Goal: Information Seeking & Learning: Learn about a topic

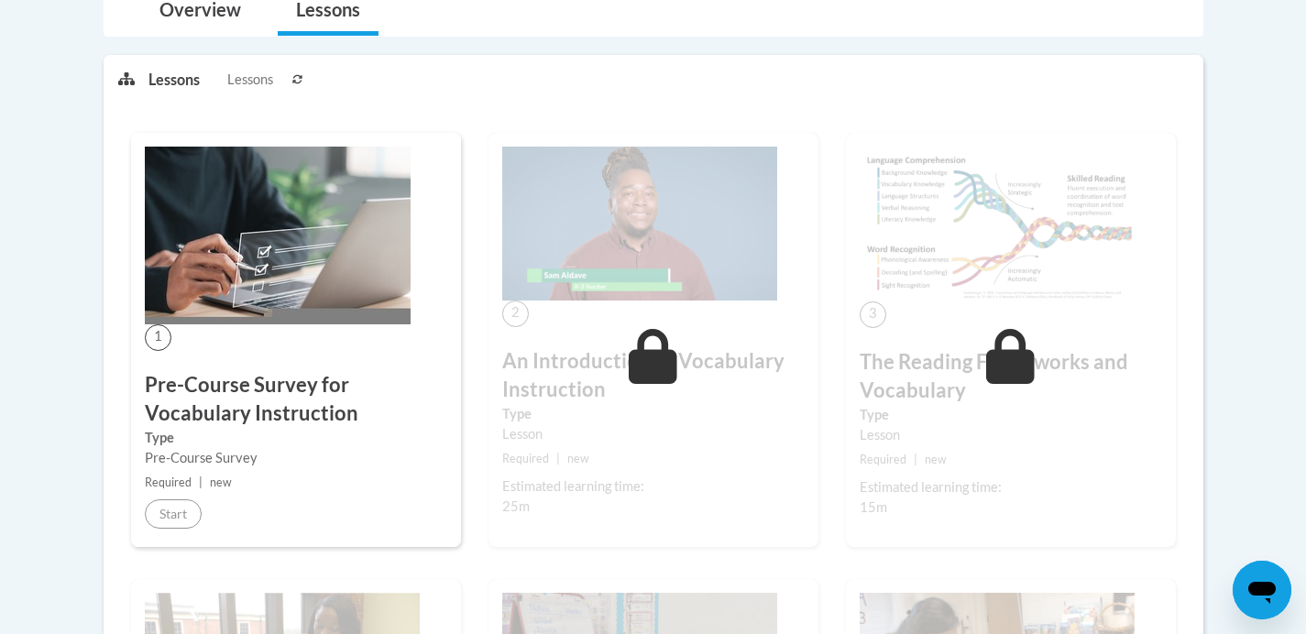
scroll to position [438, 0]
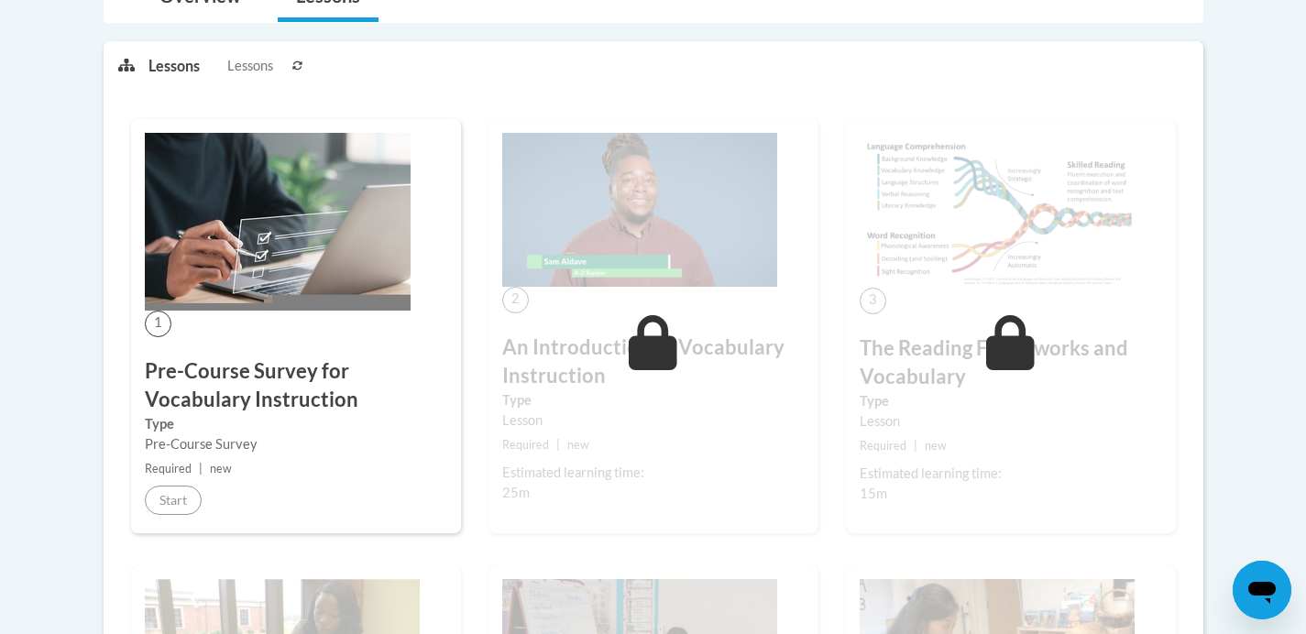
click at [277, 207] on img at bounding box center [278, 222] width 266 height 178
click at [281, 218] on img at bounding box center [278, 222] width 266 height 178
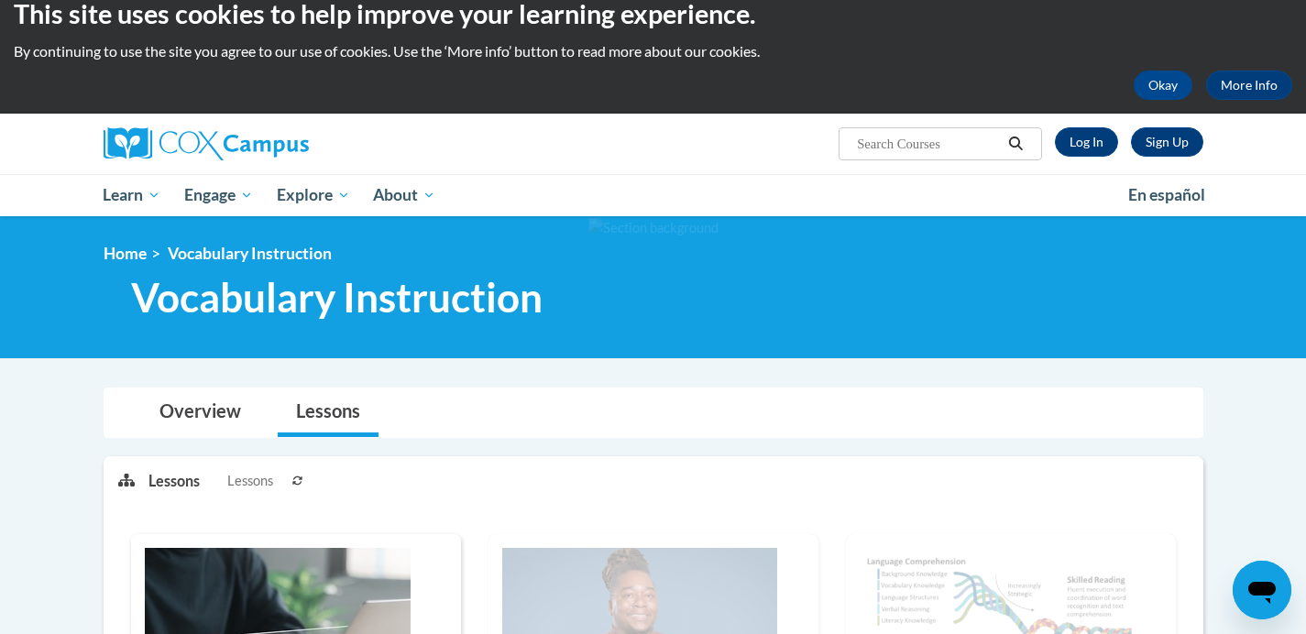
scroll to position [0, 0]
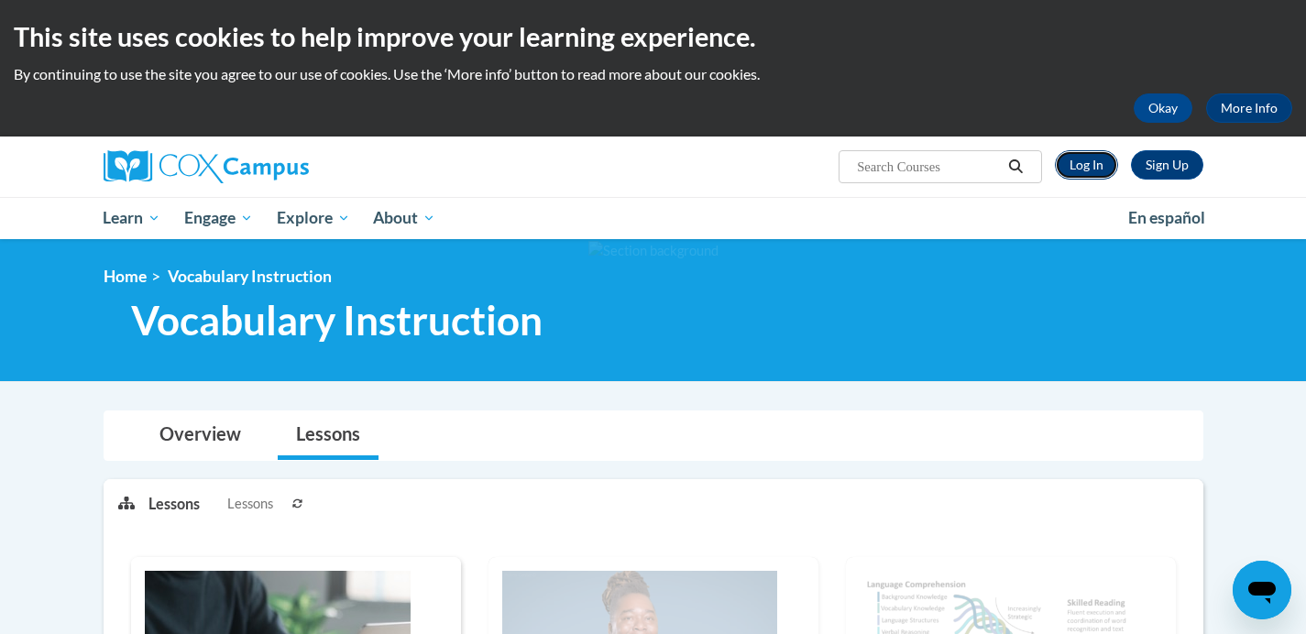
click at [1091, 173] on link "Log In" at bounding box center [1086, 164] width 63 height 29
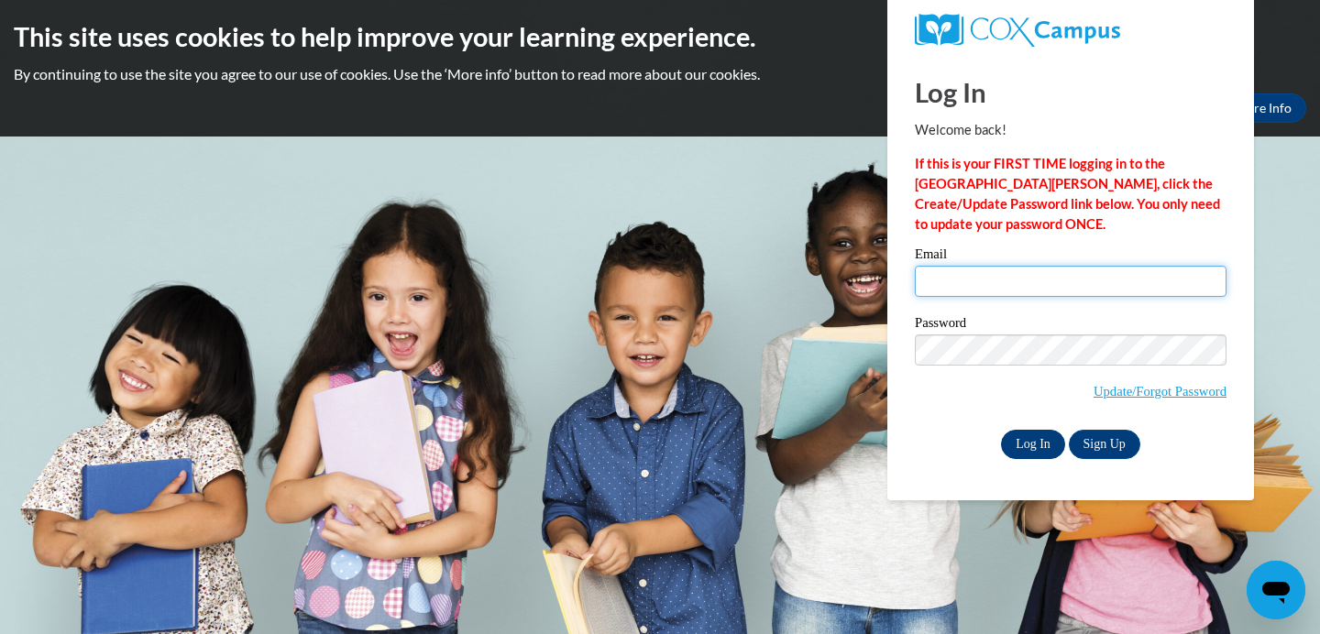
type input "abinelli@sasd.net"
click at [1051, 443] on input "Log In" at bounding box center [1033, 444] width 64 height 29
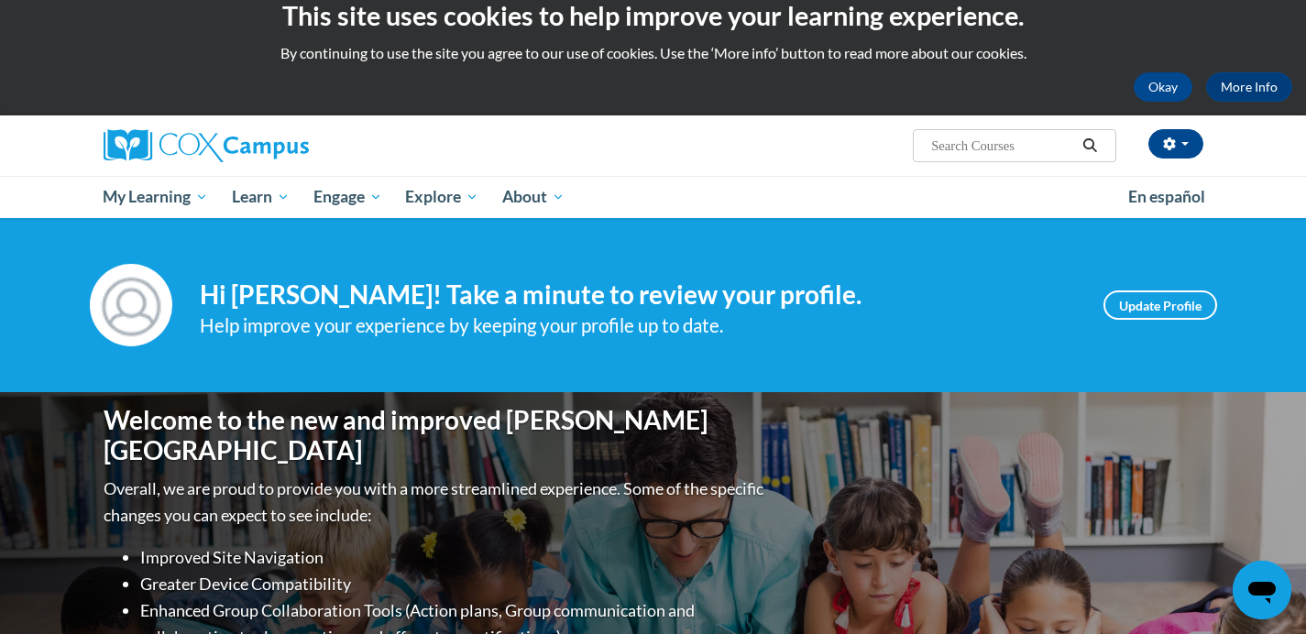
scroll to position [23, 0]
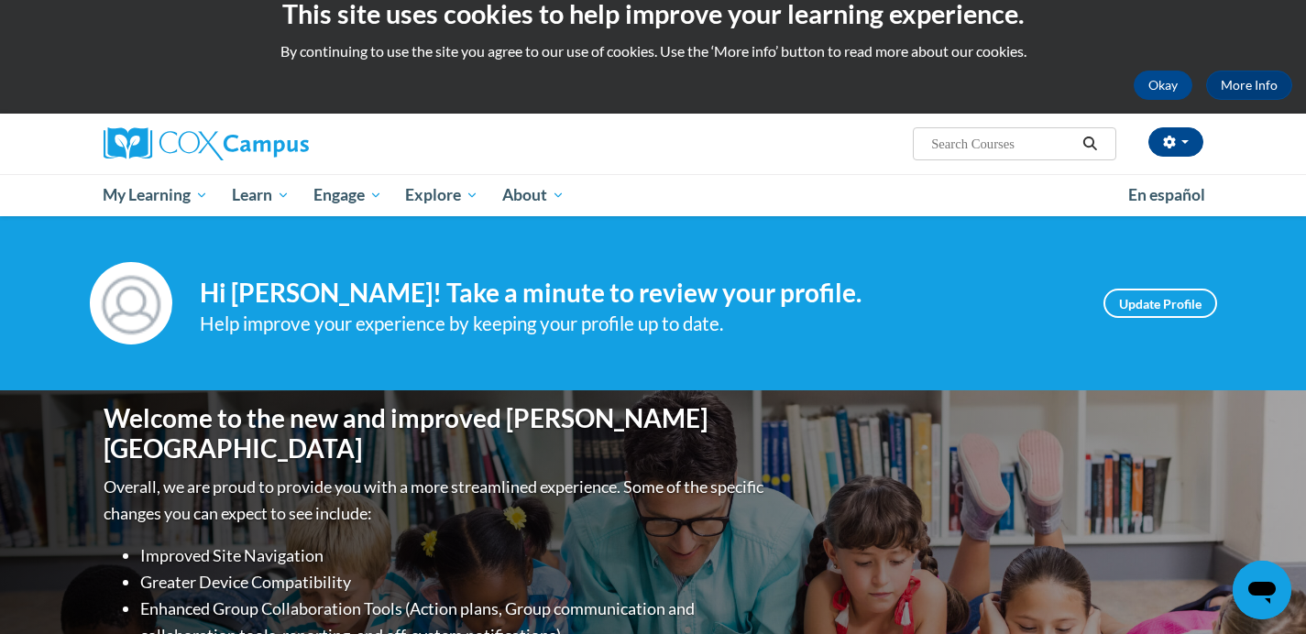
click at [933, 140] on input "Search..." at bounding box center [1003, 144] width 147 height 22
type input "vocabulary"
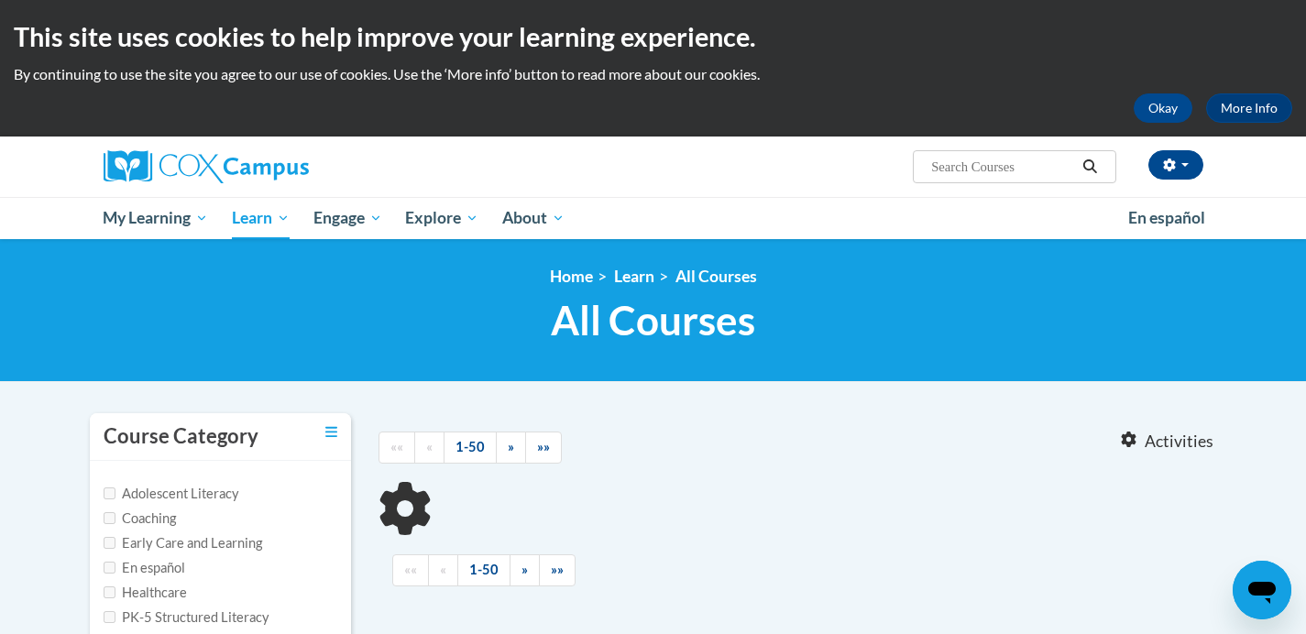
type input "vocabulary"
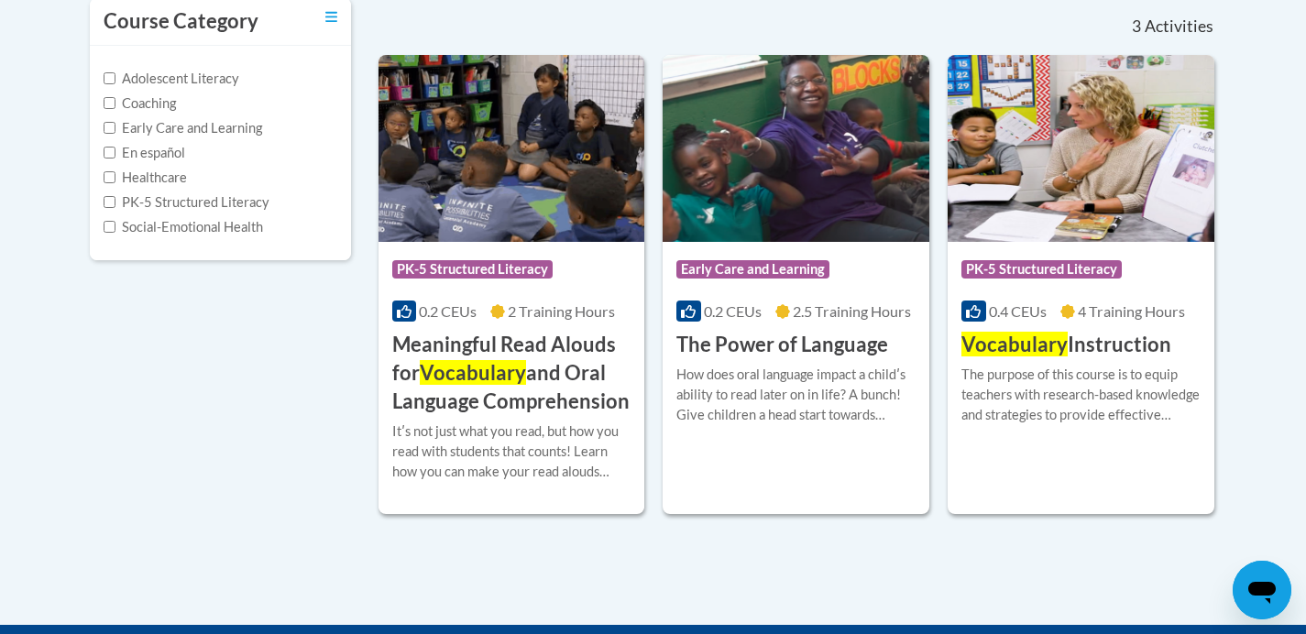
scroll to position [411, 0]
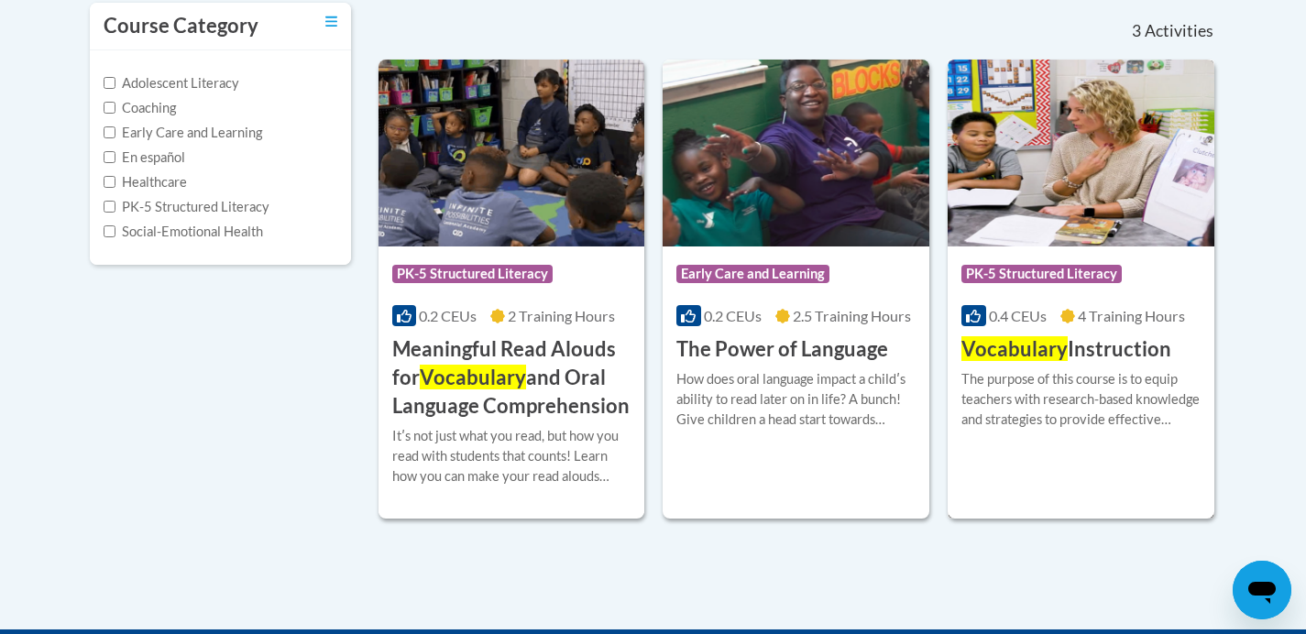
click at [980, 350] on span "Vocabulary" at bounding box center [1015, 348] width 106 height 25
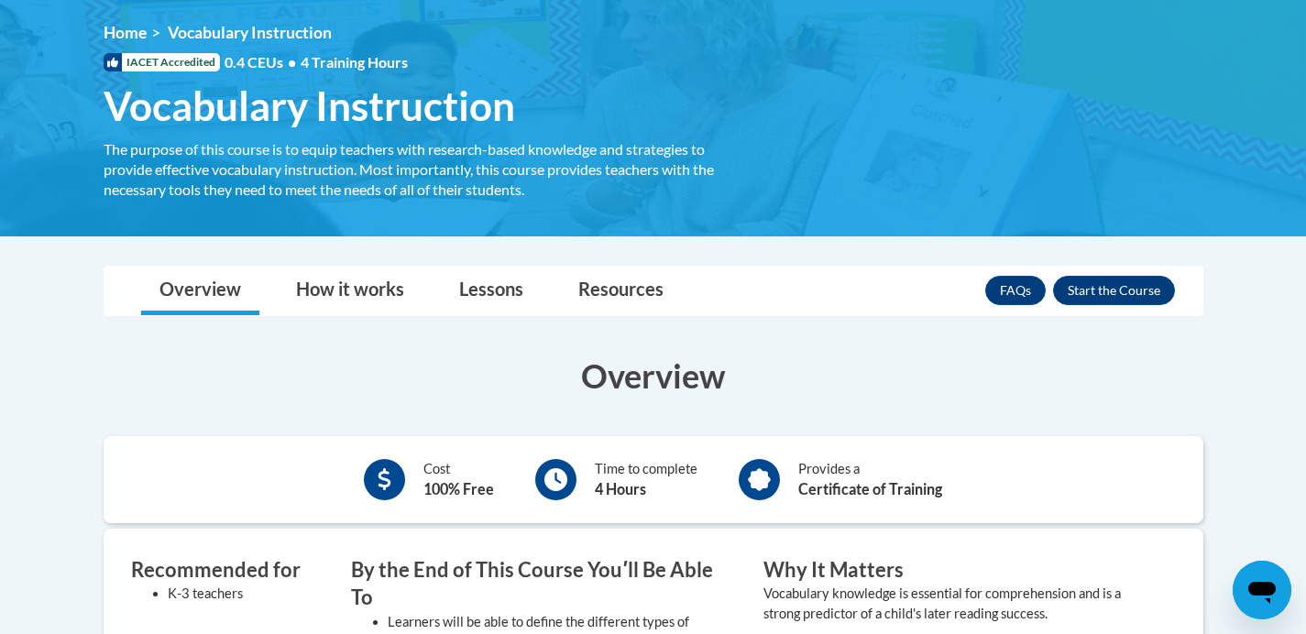
scroll to position [241, 0]
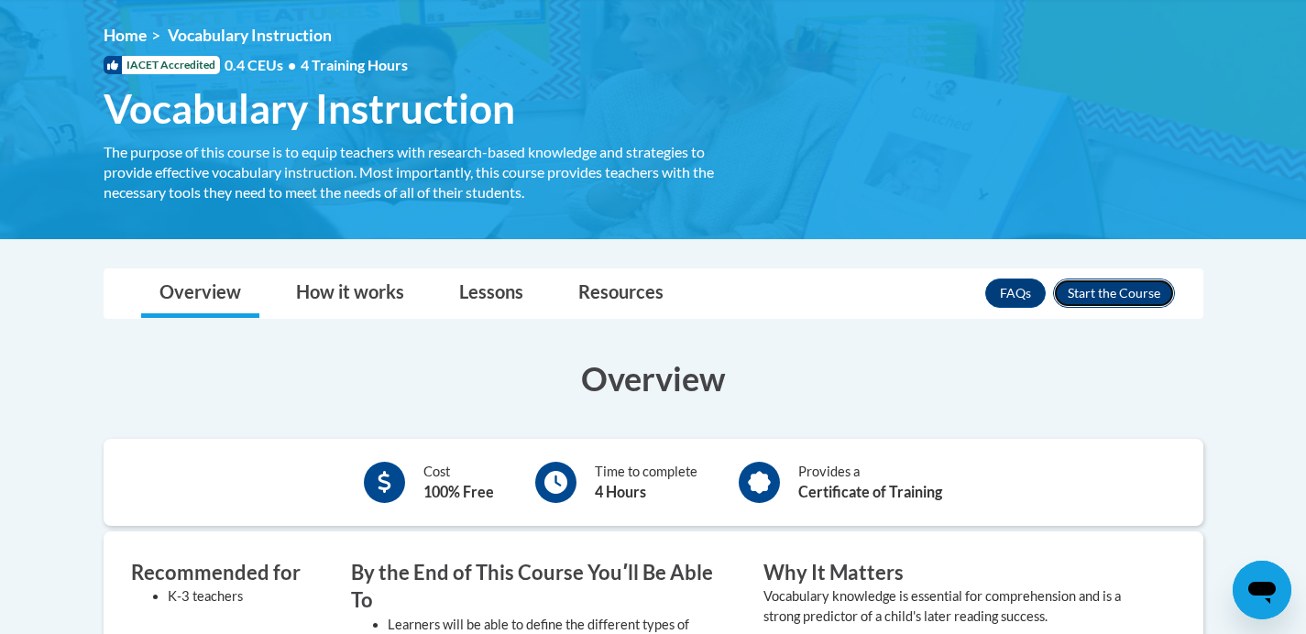
click at [1095, 296] on button "Enroll" at bounding box center [1114, 293] width 122 height 29
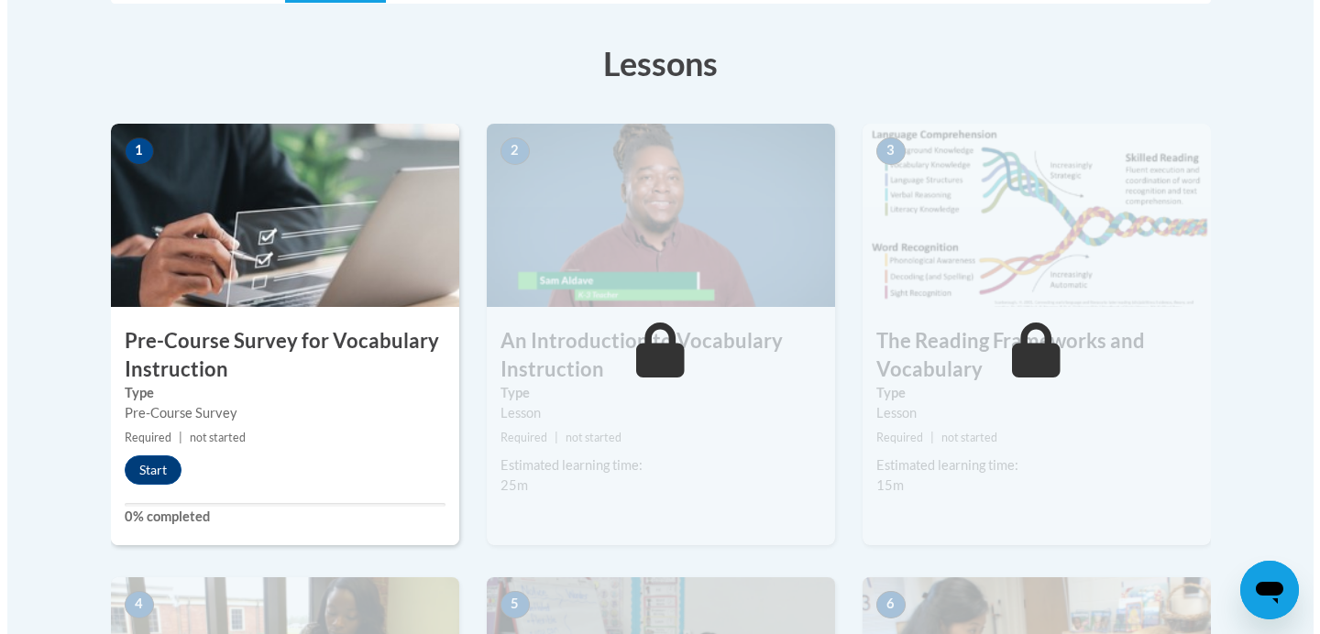
scroll to position [588, 0]
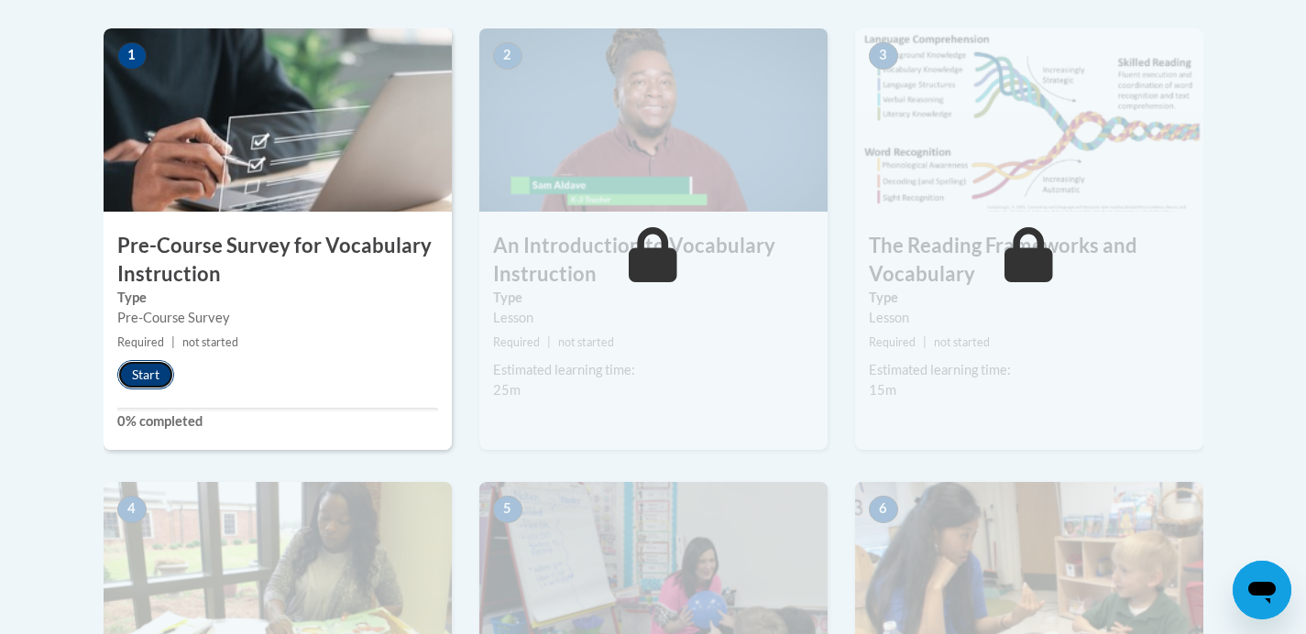
click at [148, 379] on button "Start" at bounding box center [145, 374] width 57 height 29
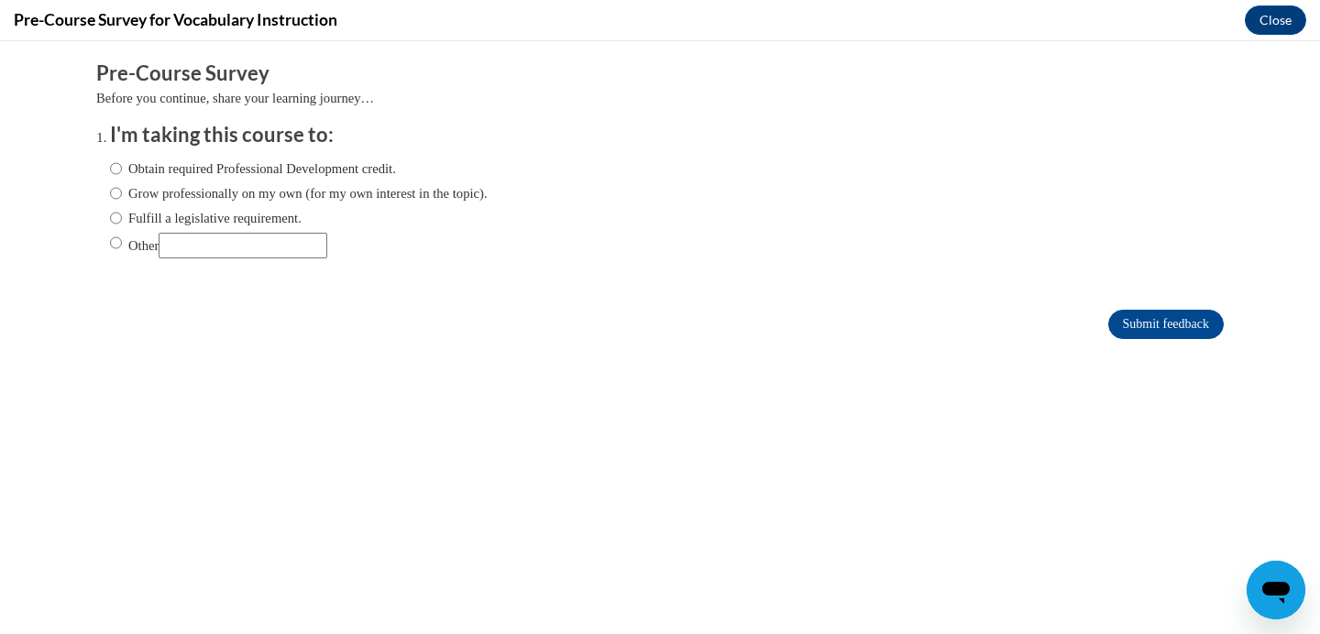
scroll to position [0, 0]
click at [110, 170] on input "Obtain required Professional Development credit." at bounding box center [116, 169] width 12 height 20
radio input "true"
click at [1144, 324] on input "Submit feedback" at bounding box center [1166, 324] width 116 height 29
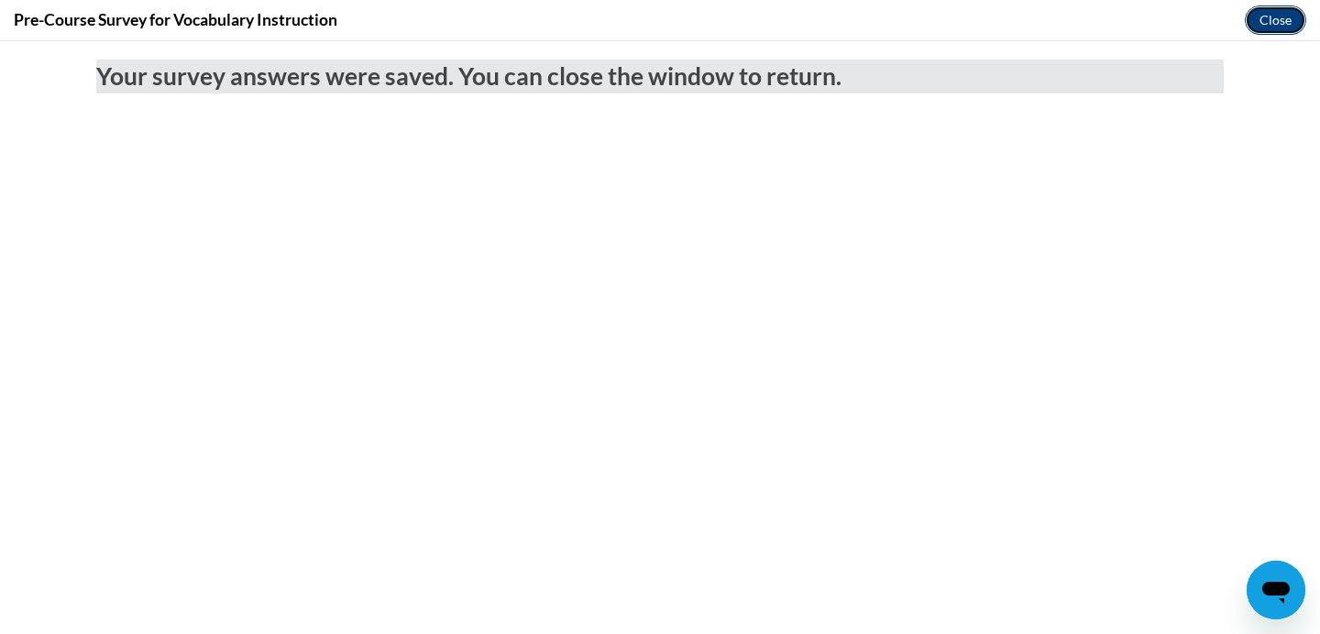
click at [1272, 22] on button "Close" at bounding box center [1275, 20] width 61 height 29
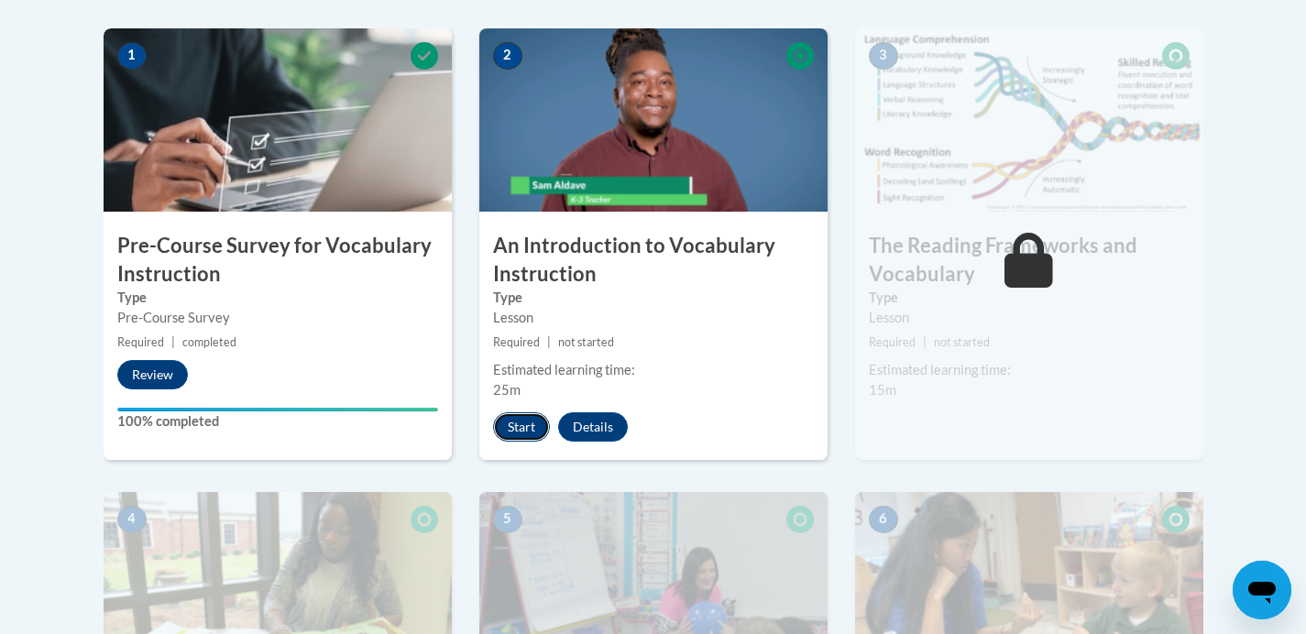
click at [524, 428] on button "Start" at bounding box center [521, 427] width 57 height 29
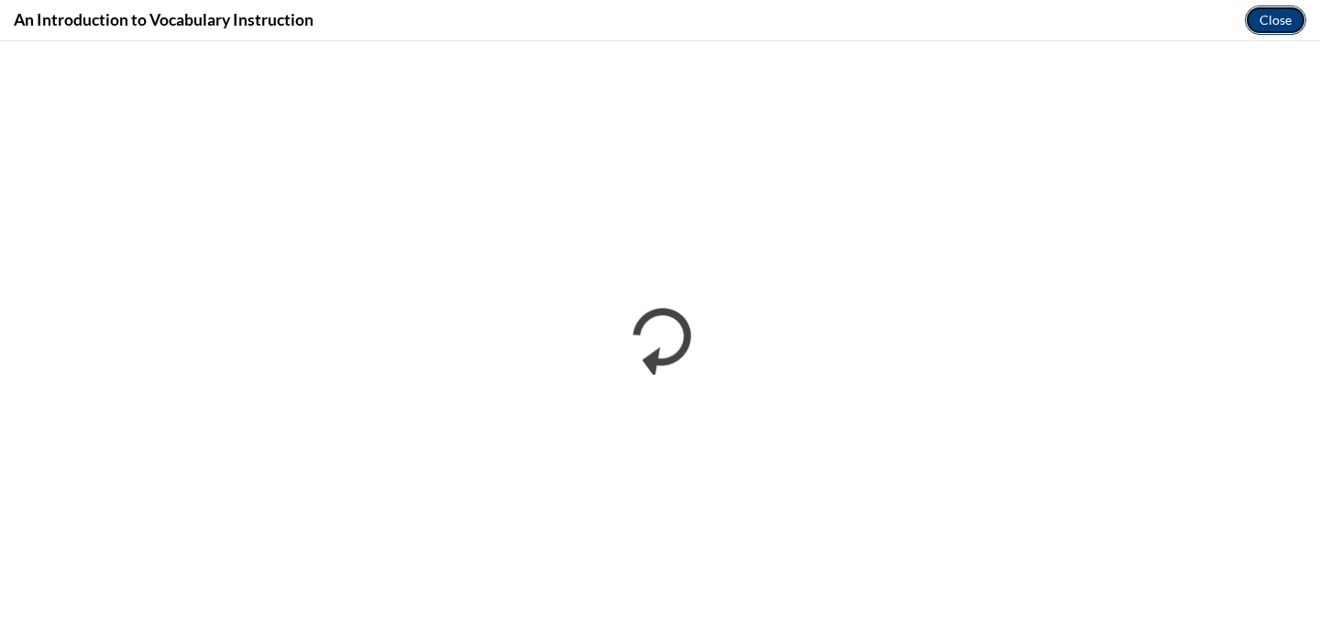
click at [1262, 17] on button "Close" at bounding box center [1275, 20] width 61 height 29
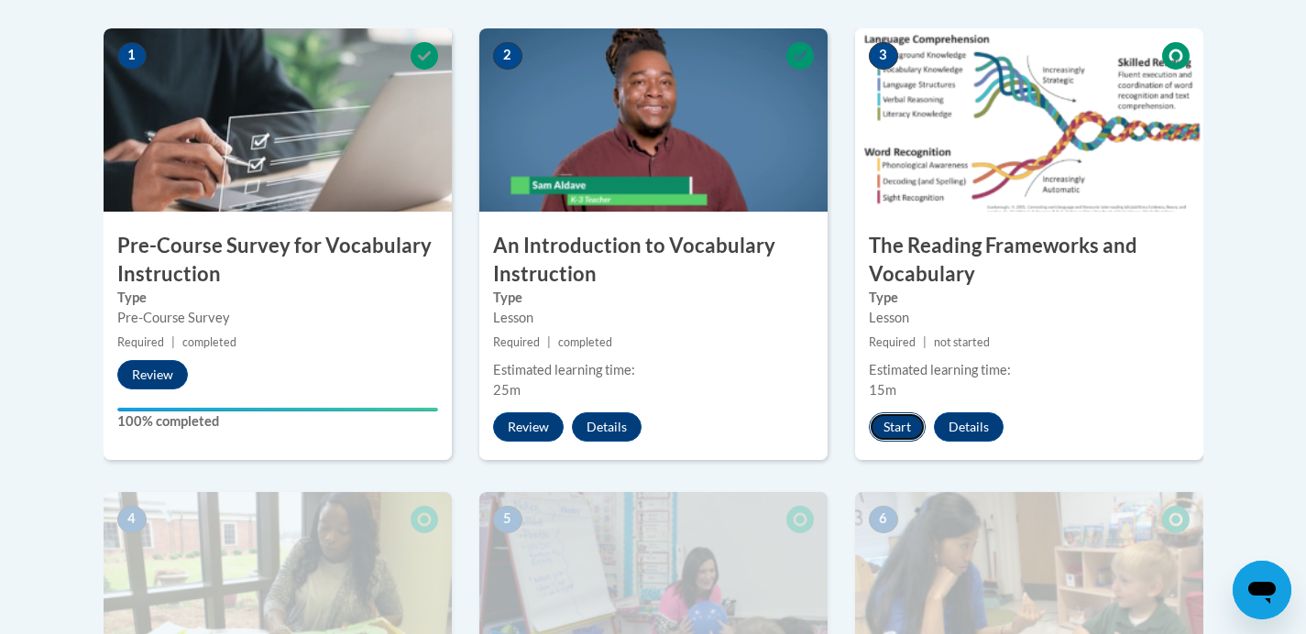
click at [890, 429] on button "Start" at bounding box center [897, 427] width 57 height 29
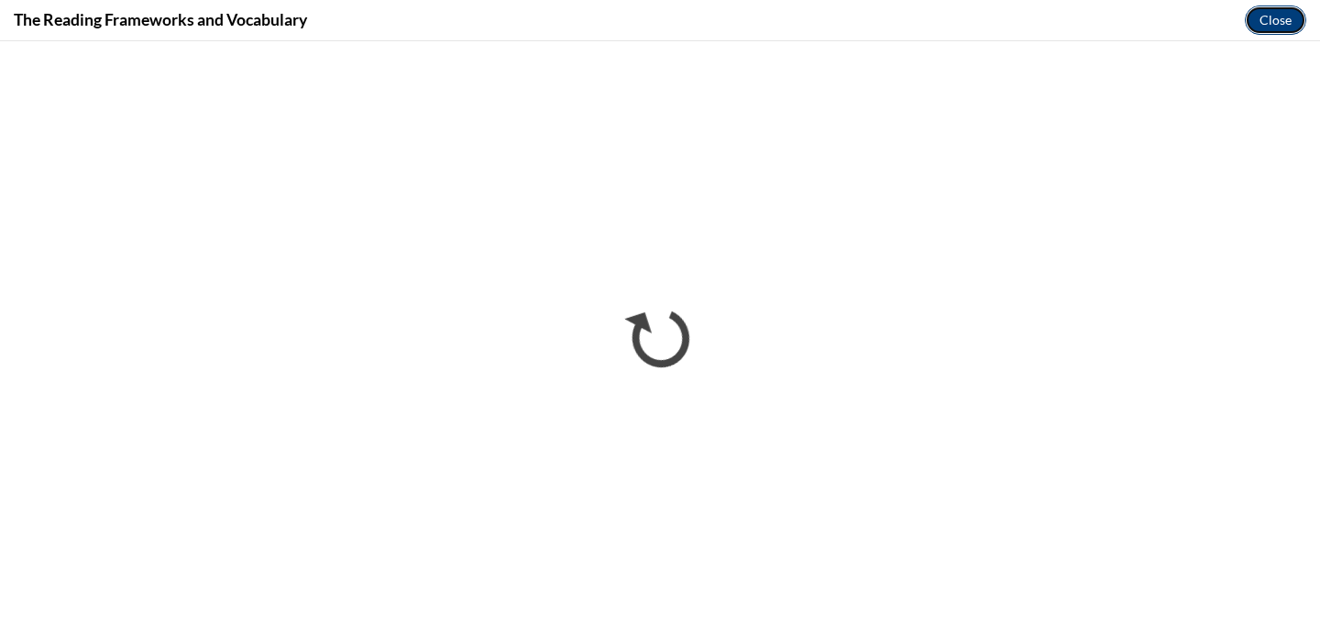
click at [1273, 23] on button "Close" at bounding box center [1275, 20] width 61 height 29
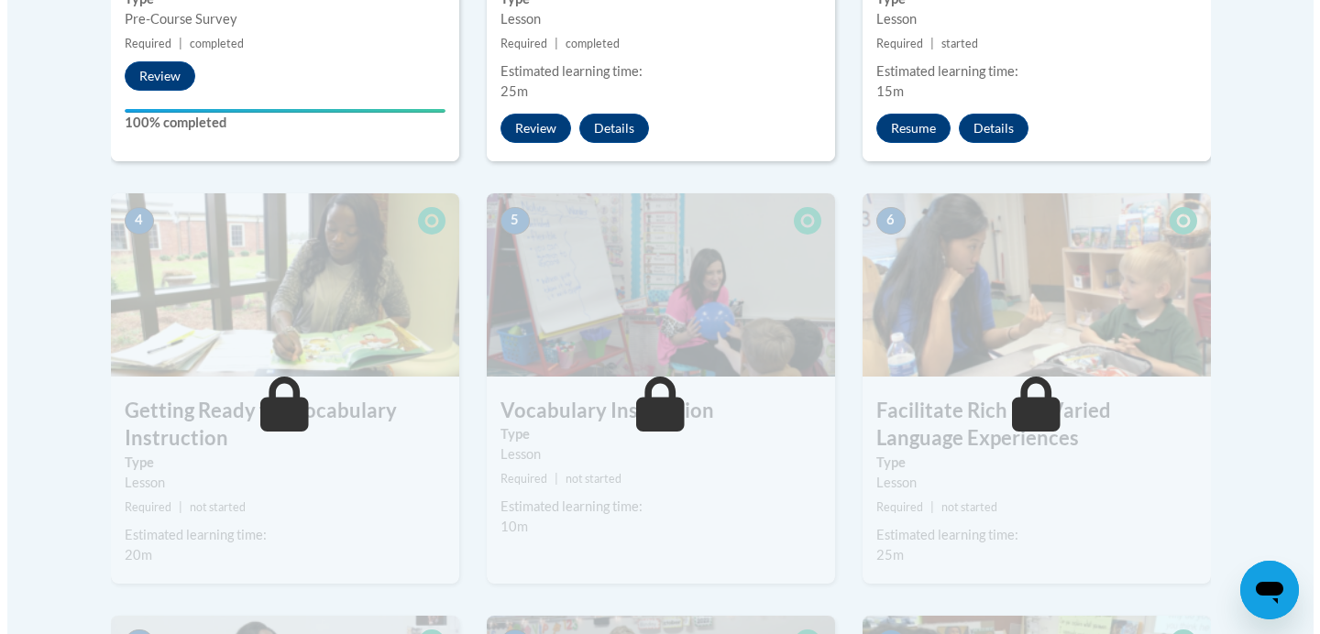
scroll to position [886, 0]
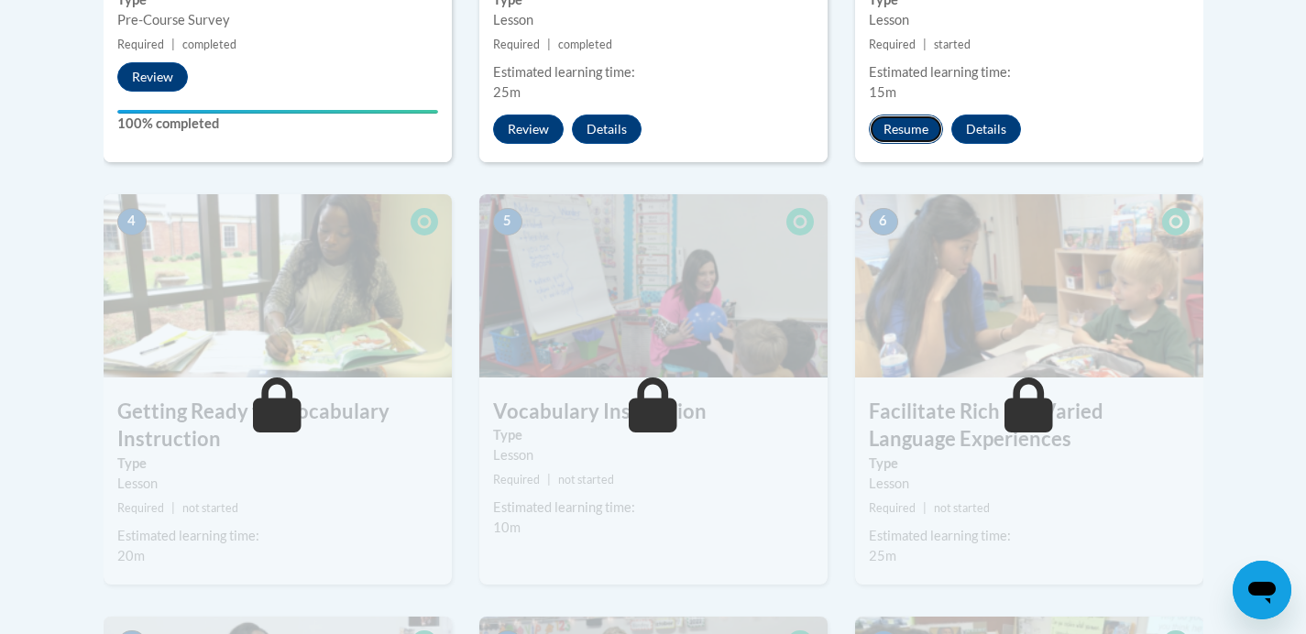
click at [912, 133] on button "Resume" at bounding box center [906, 129] width 74 height 29
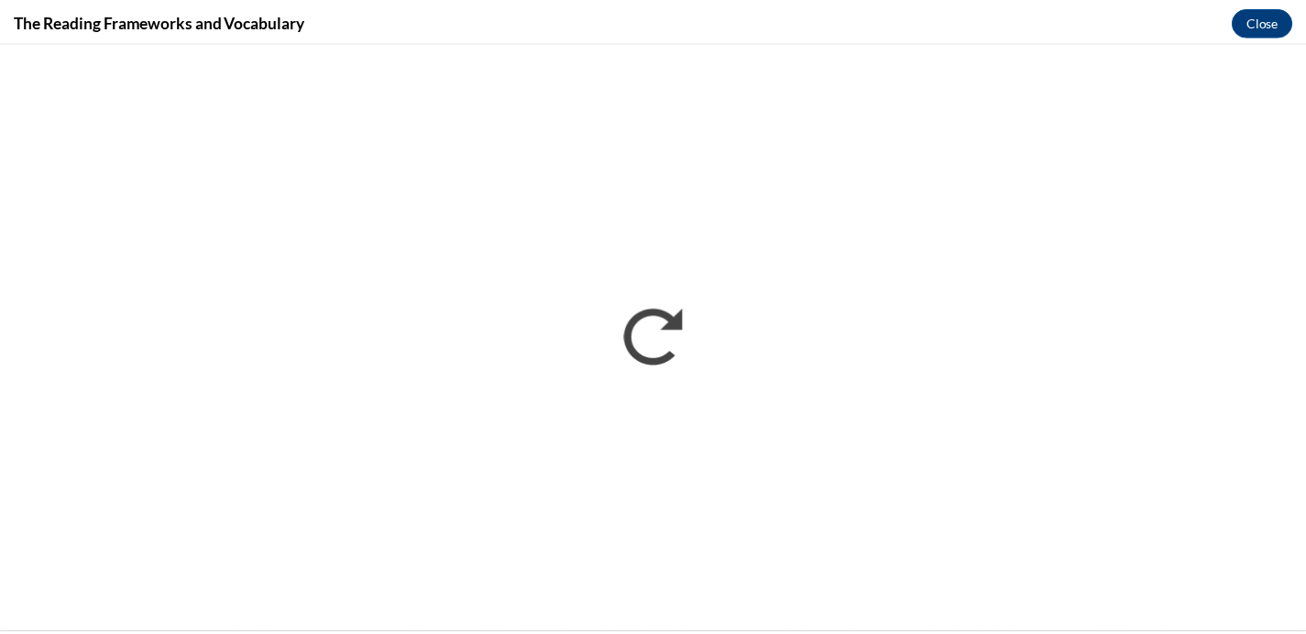
scroll to position [0, 0]
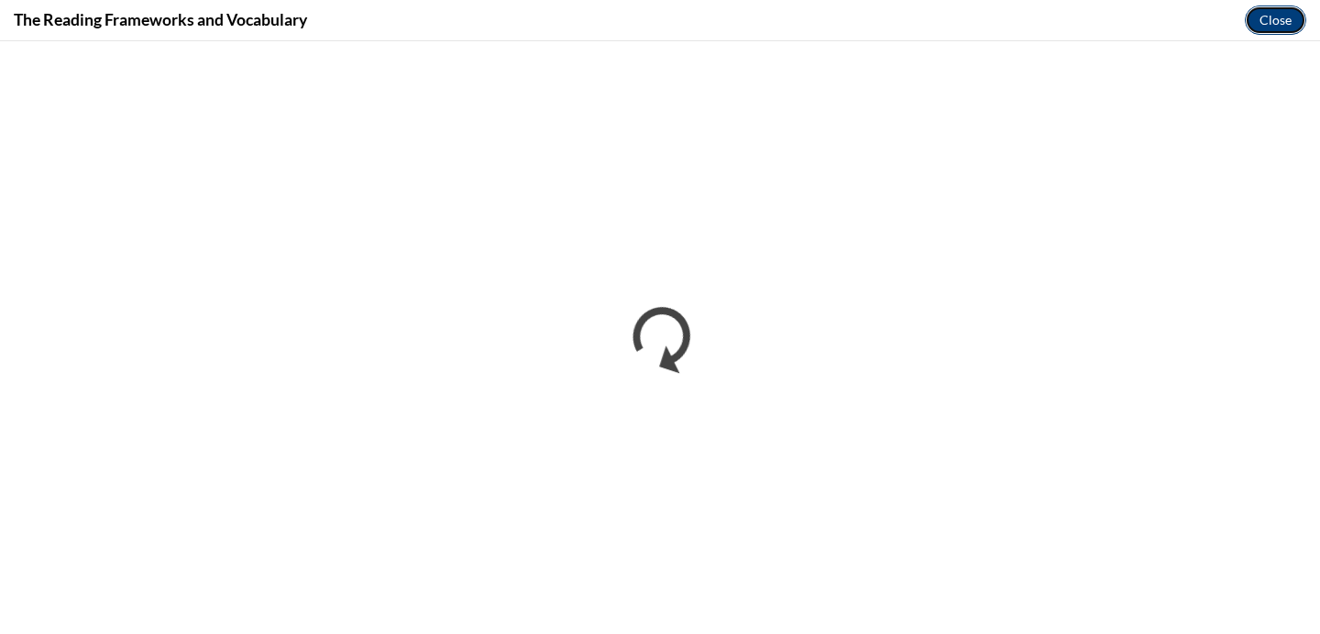
click at [1273, 19] on button "Close" at bounding box center [1275, 20] width 61 height 29
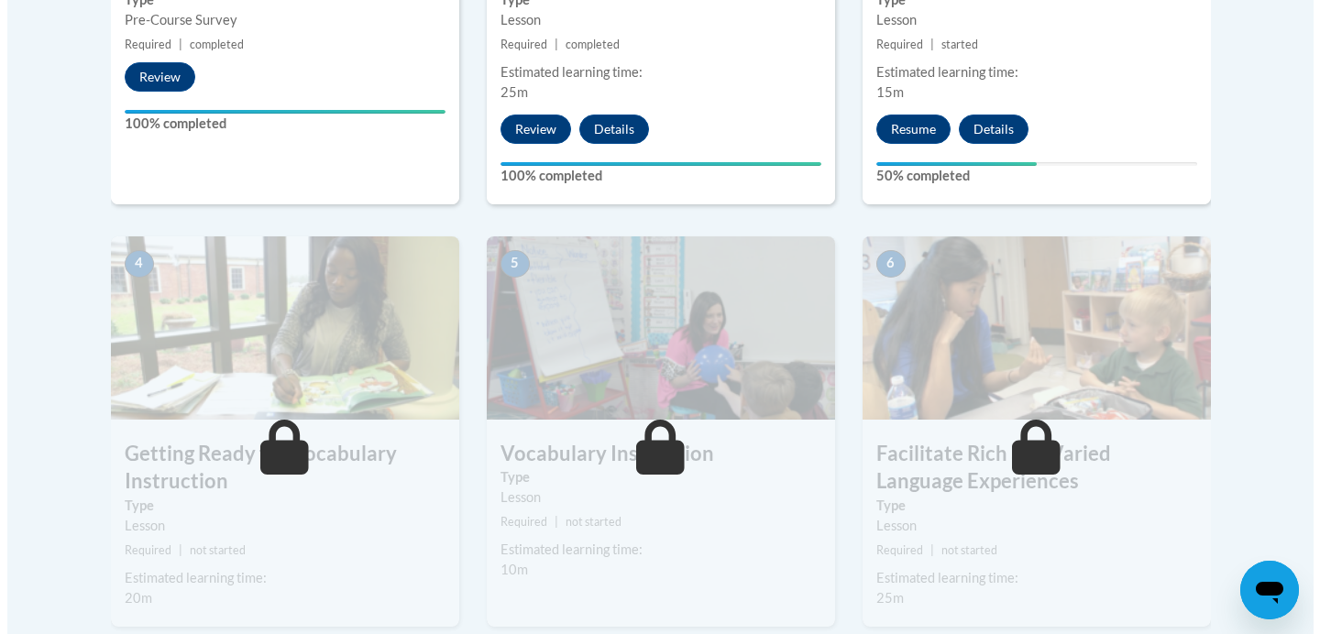
scroll to position [765, 0]
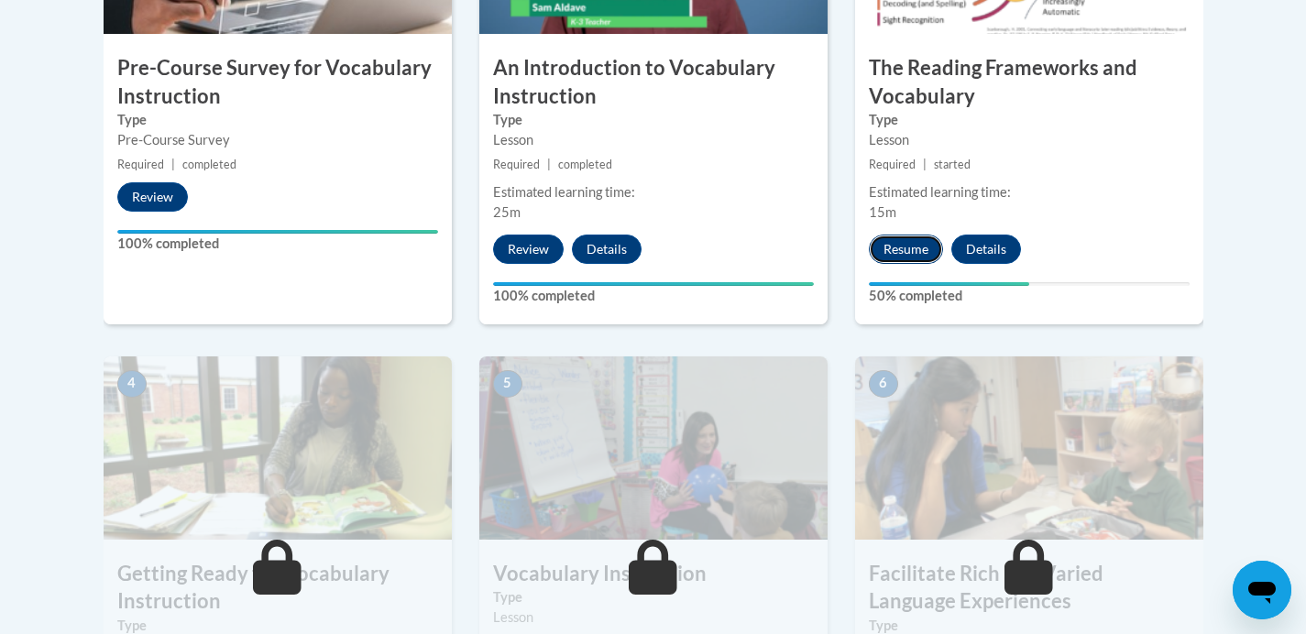
click at [904, 251] on button "Resume" at bounding box center [906, 249] width 74 height 29
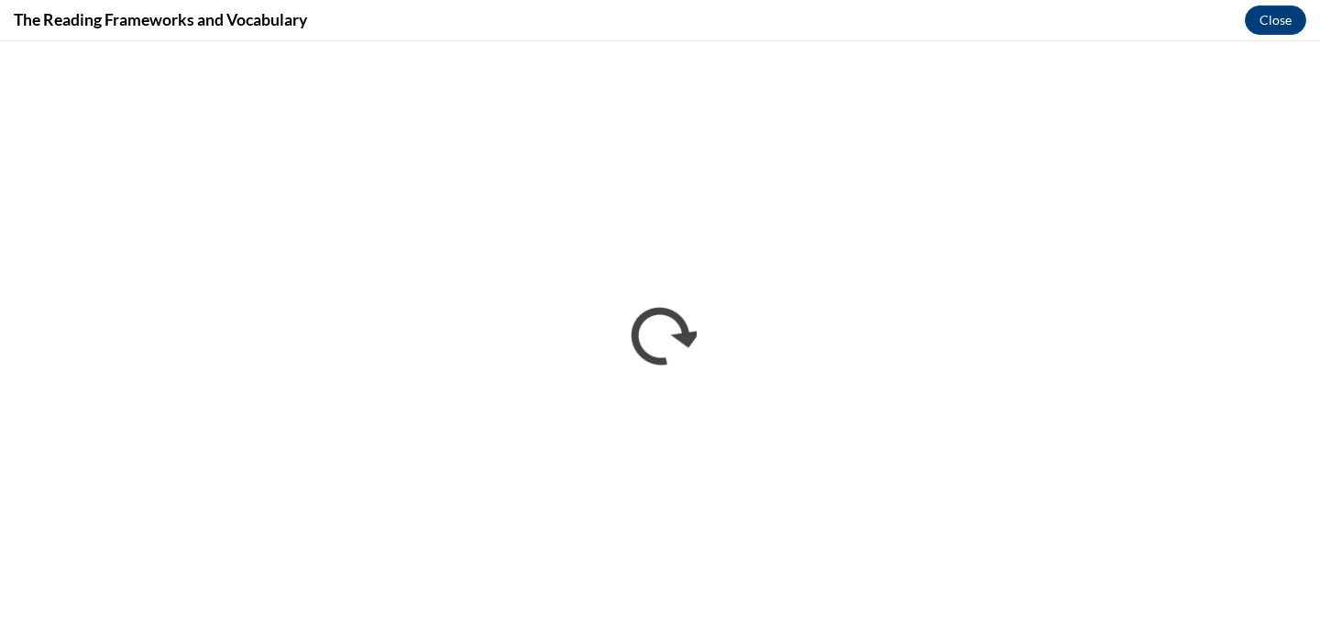
scroll to position [0, 0]
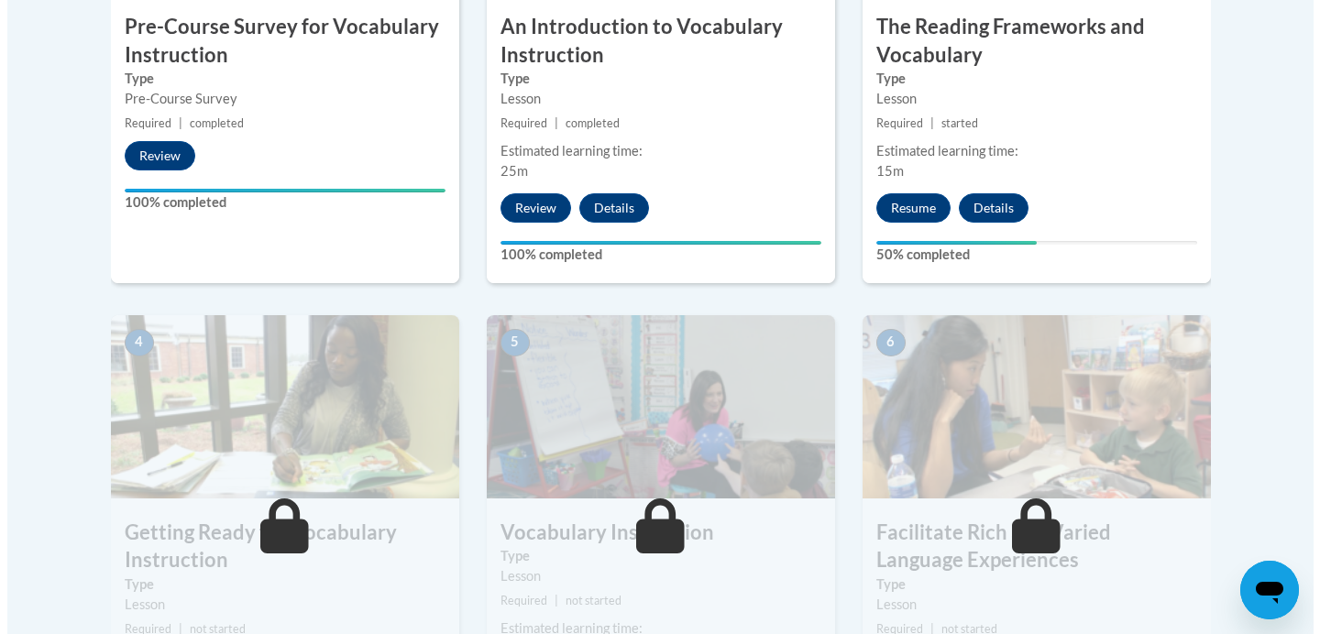
scroll to position [805, 0]
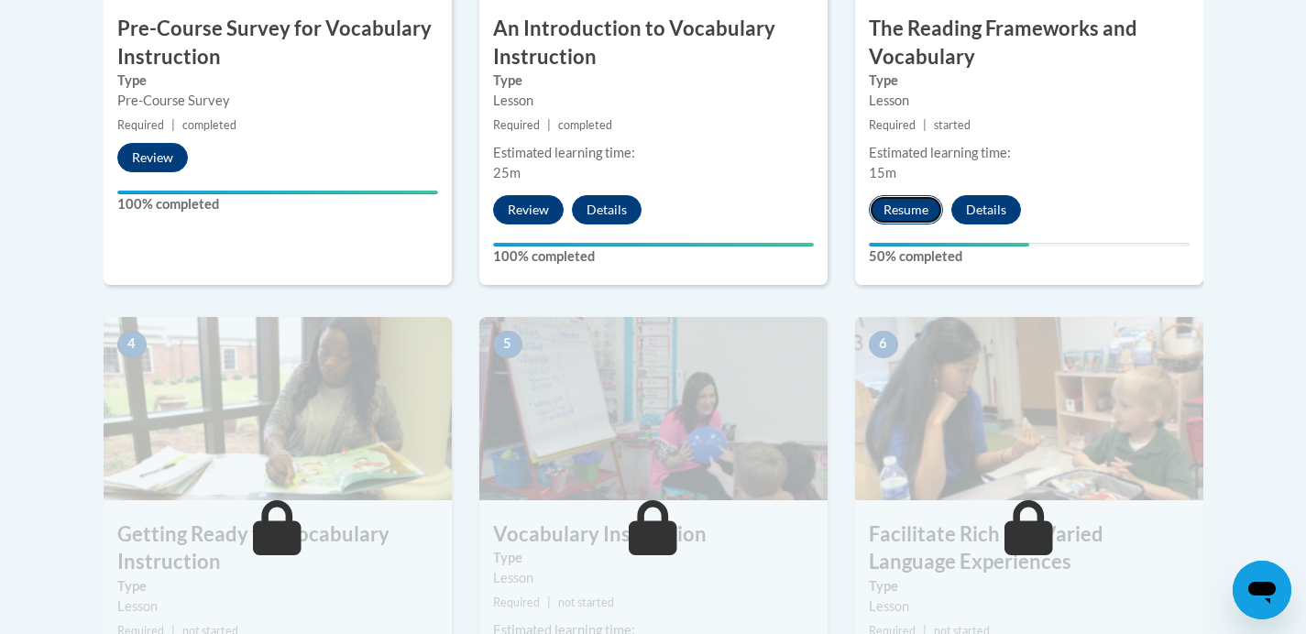
click at [910, 217] on button "Resume" at bounding box center [906, 209] width 74 height 29
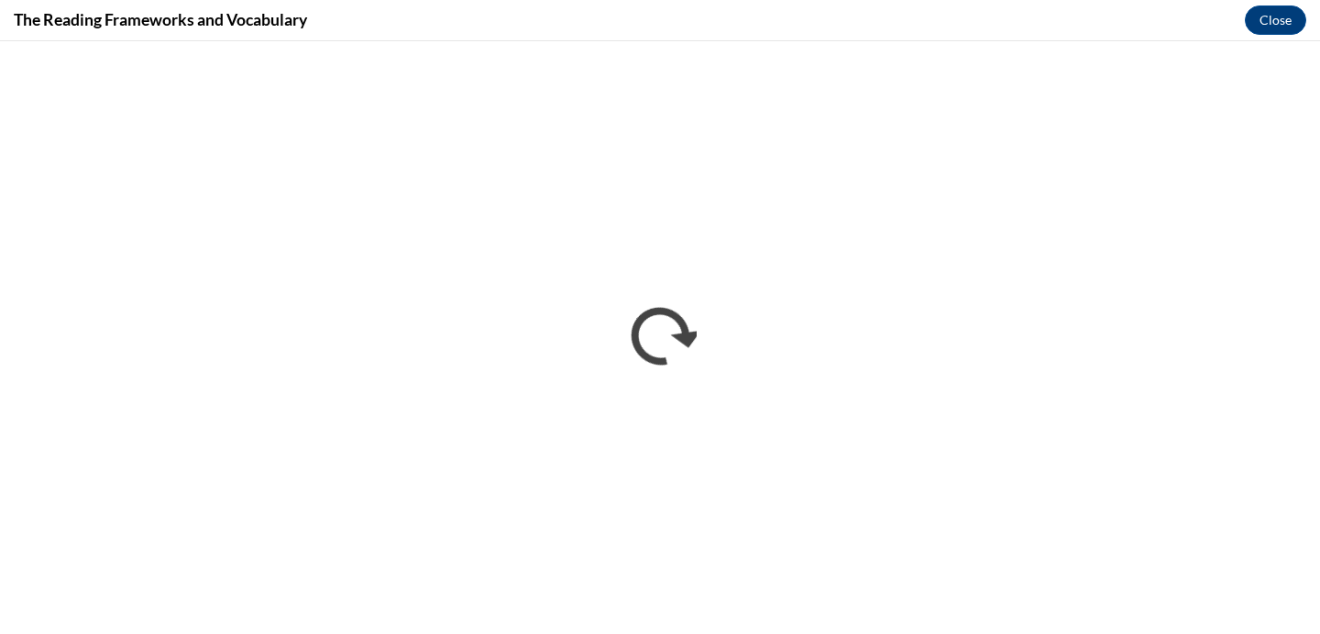
scroll to position [0, 0]
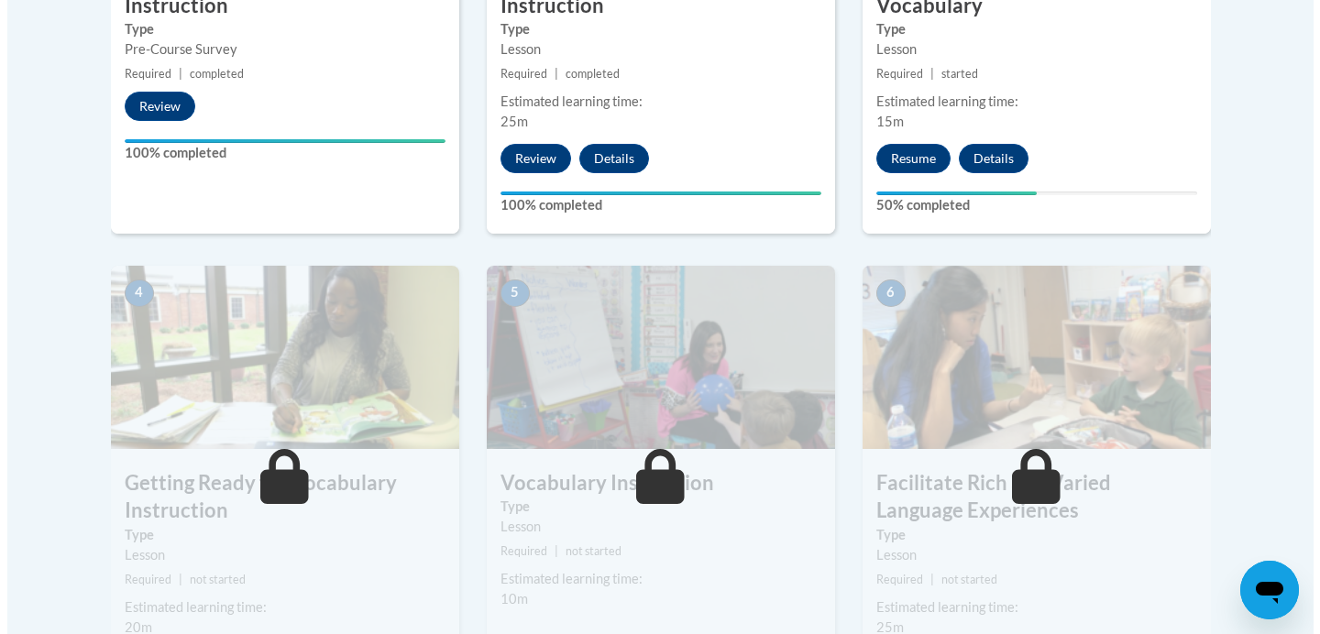
scroll to position [859, 0]
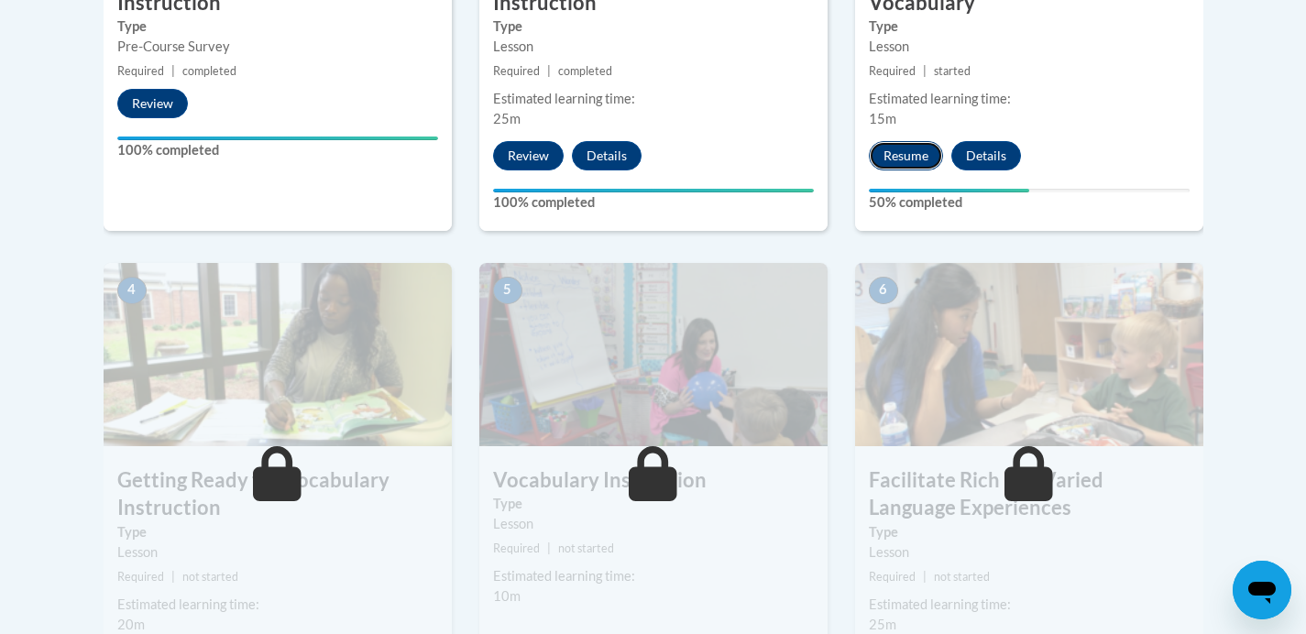
click at [908, 160] on button "Resume" at bounding box center [906, 155] width 74 height 29
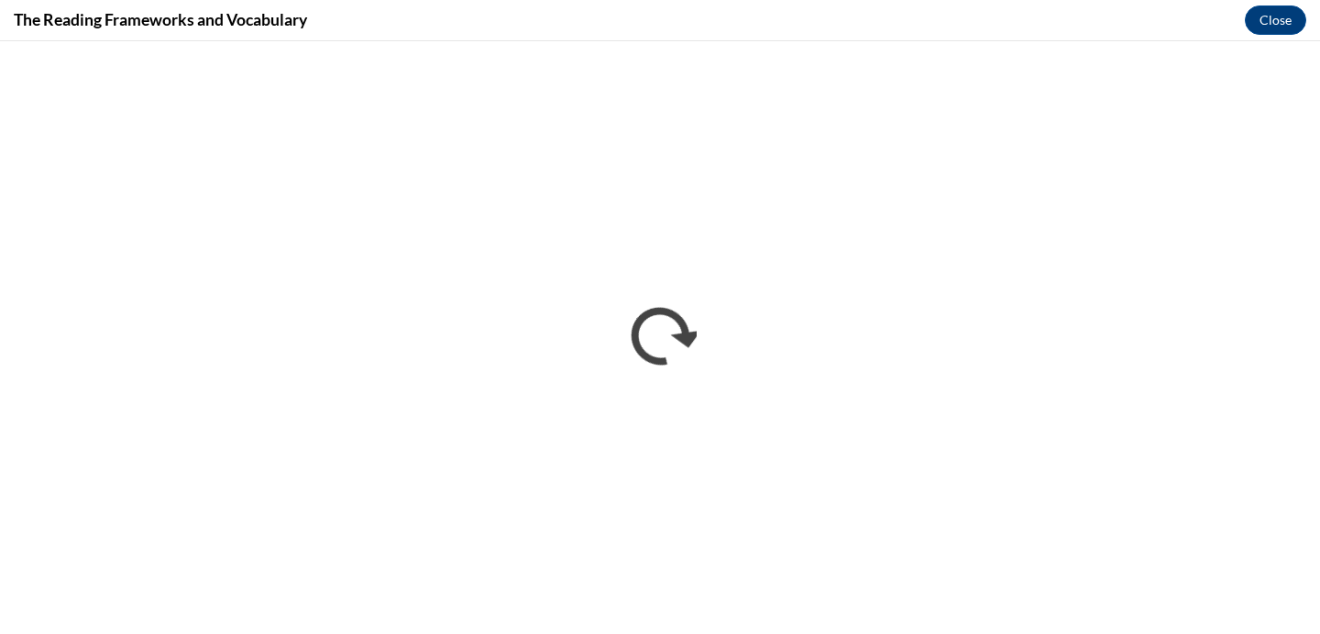
scroll to position [0, 0]
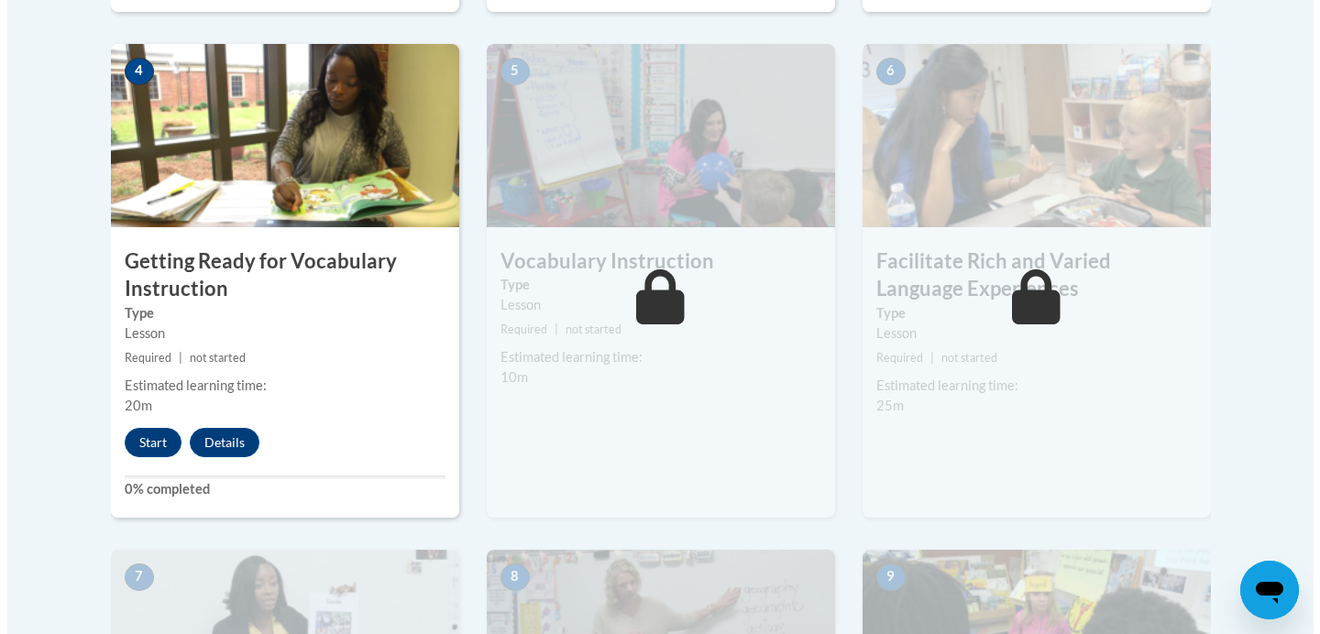
scroll to position [1084, 0]
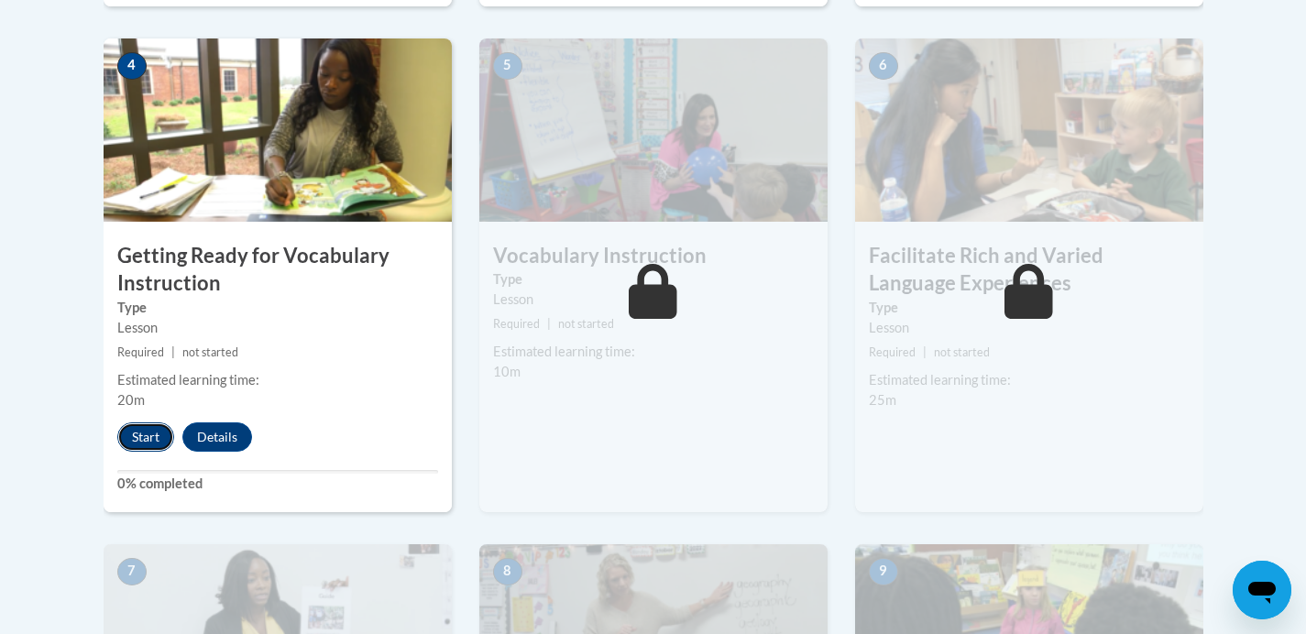
click at [145, 434] on button "Start" at bounding box center [145, 437] width 57 height 29
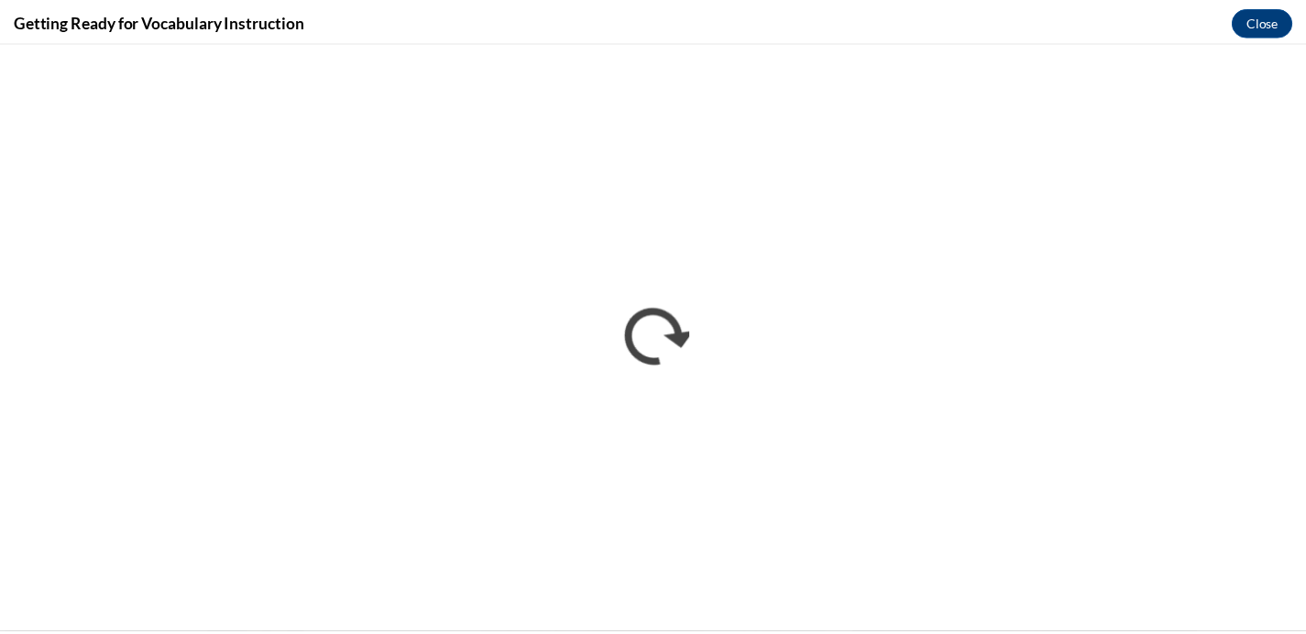
scroll to position [0, 0]
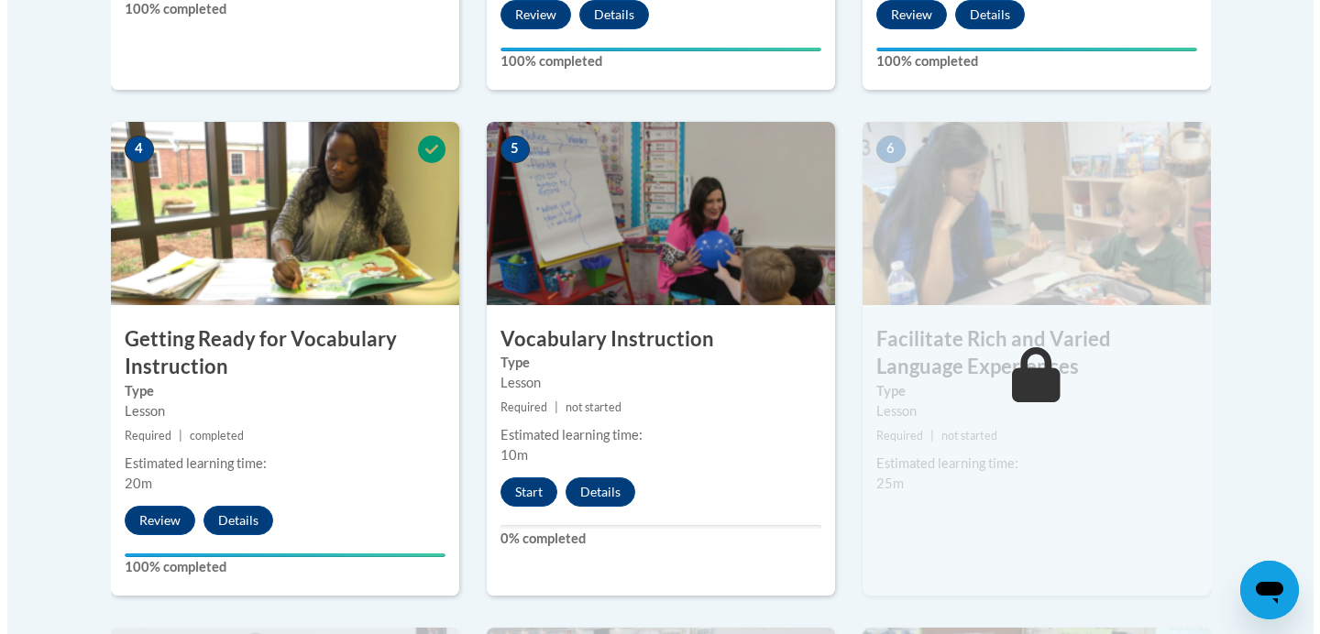
scroll to position [1016, 0]
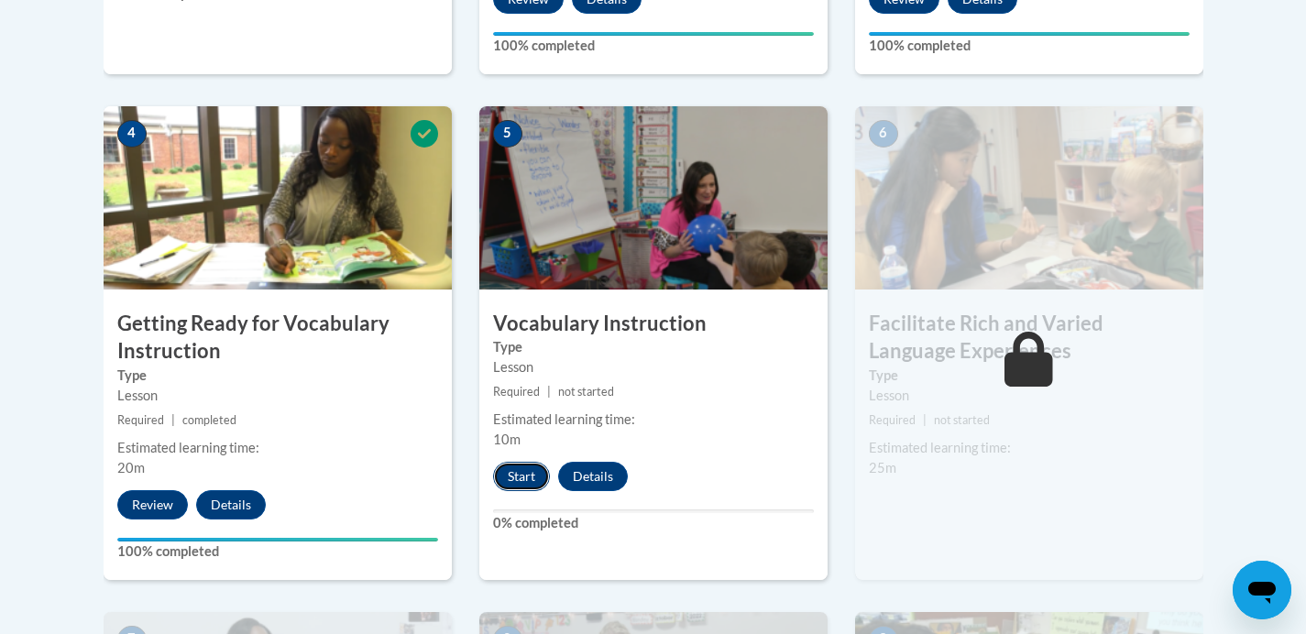
click at [523, 477] on button "Start" at bounding box center [521, 476] width 57 height 29
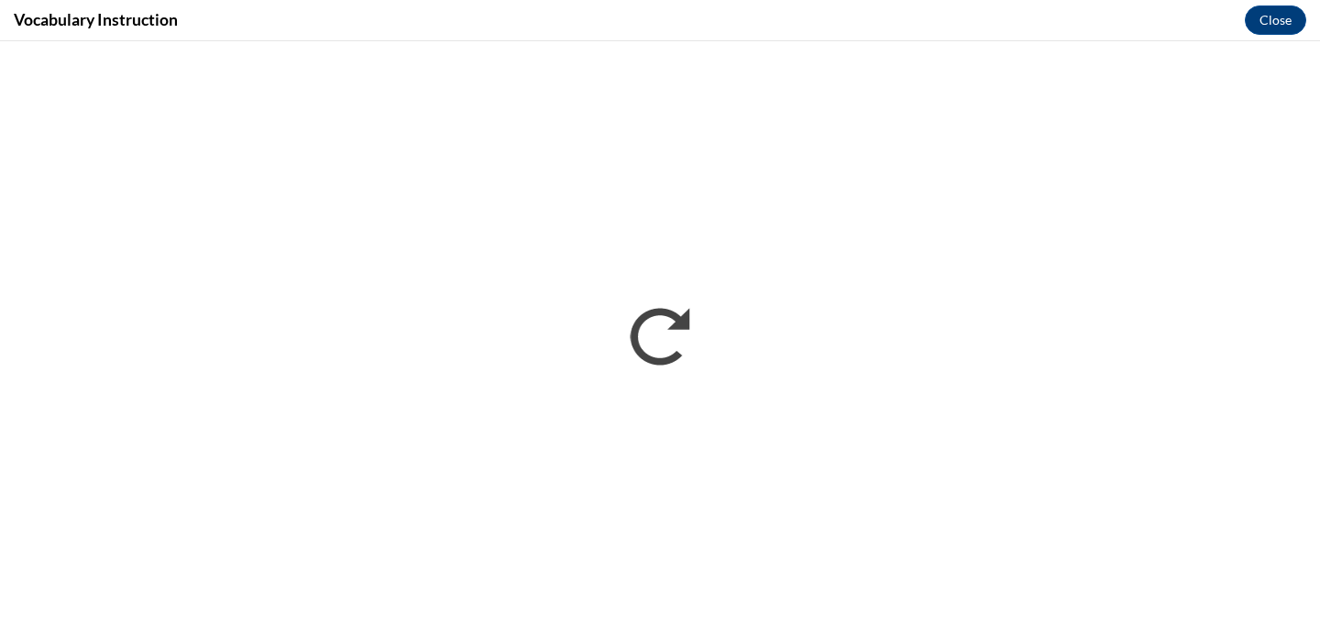
scroll to position [0, 0]
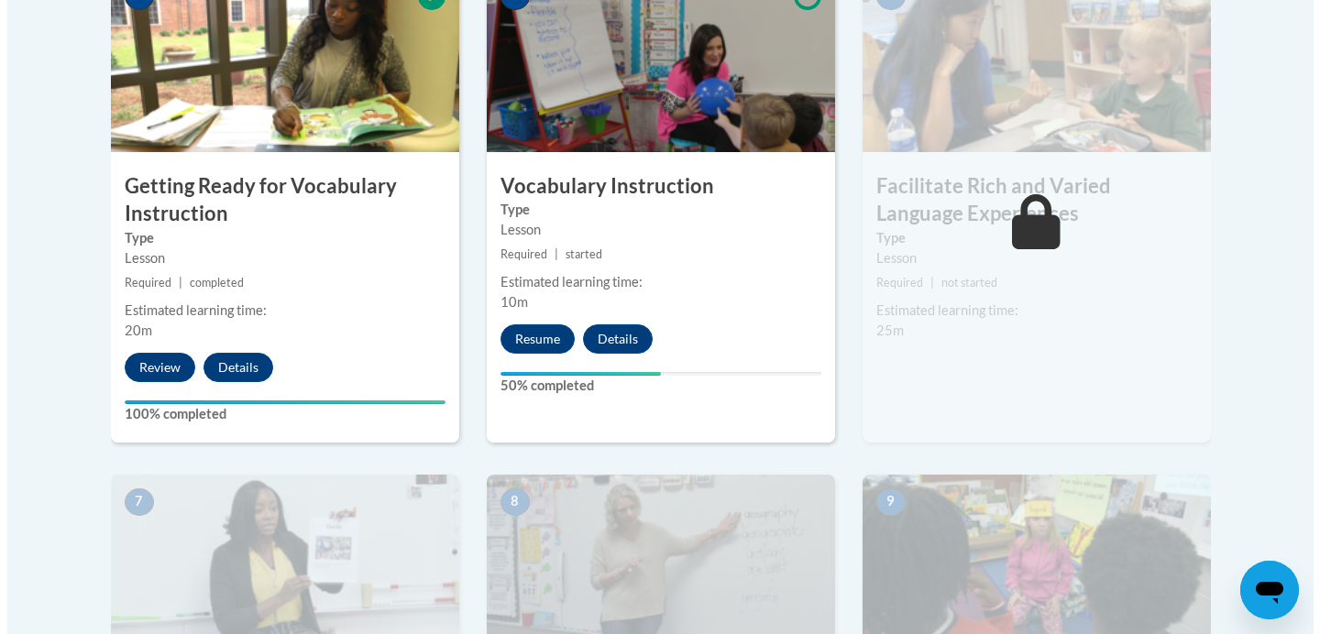
scroll to position [1155, 0]
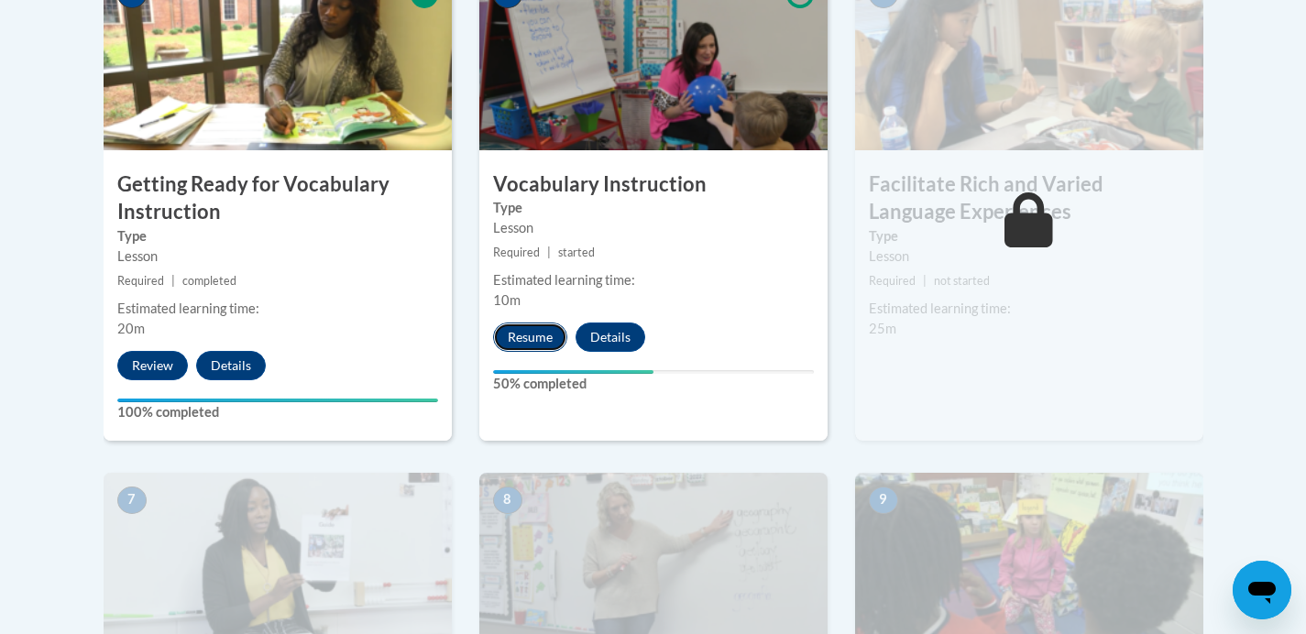
click at [533, 336] on button "Resume" at bounding box center [530, 337] width 74 height 29
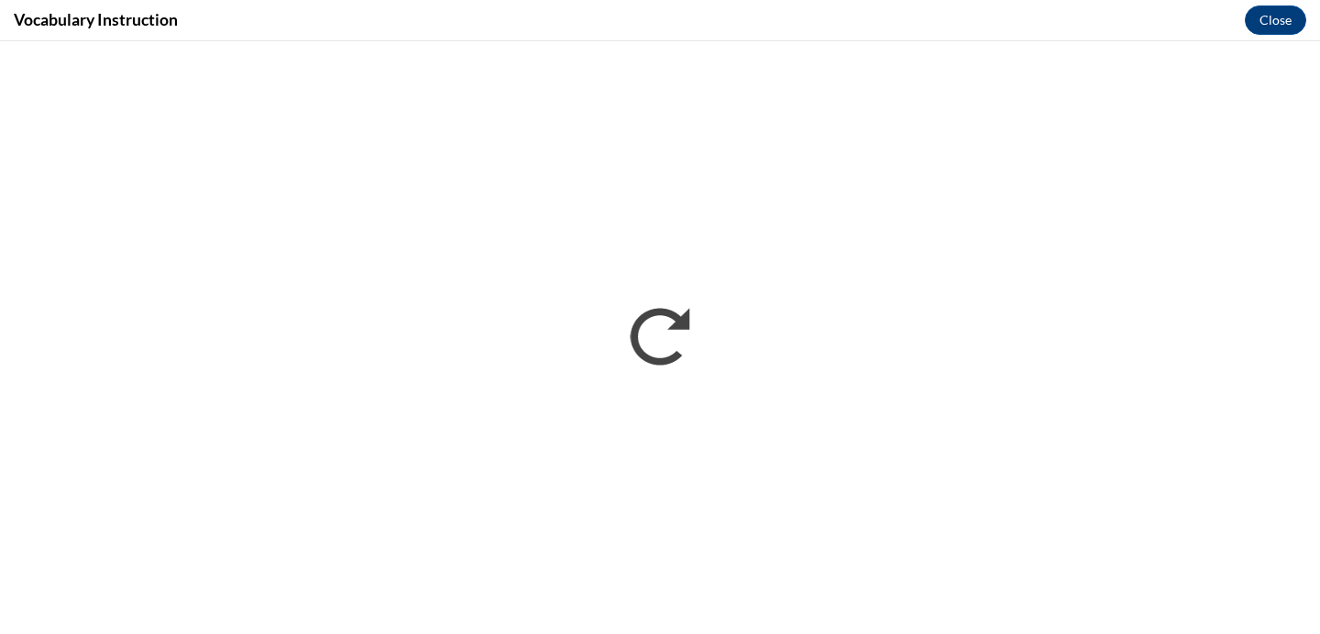
scroll to position [0, 0]
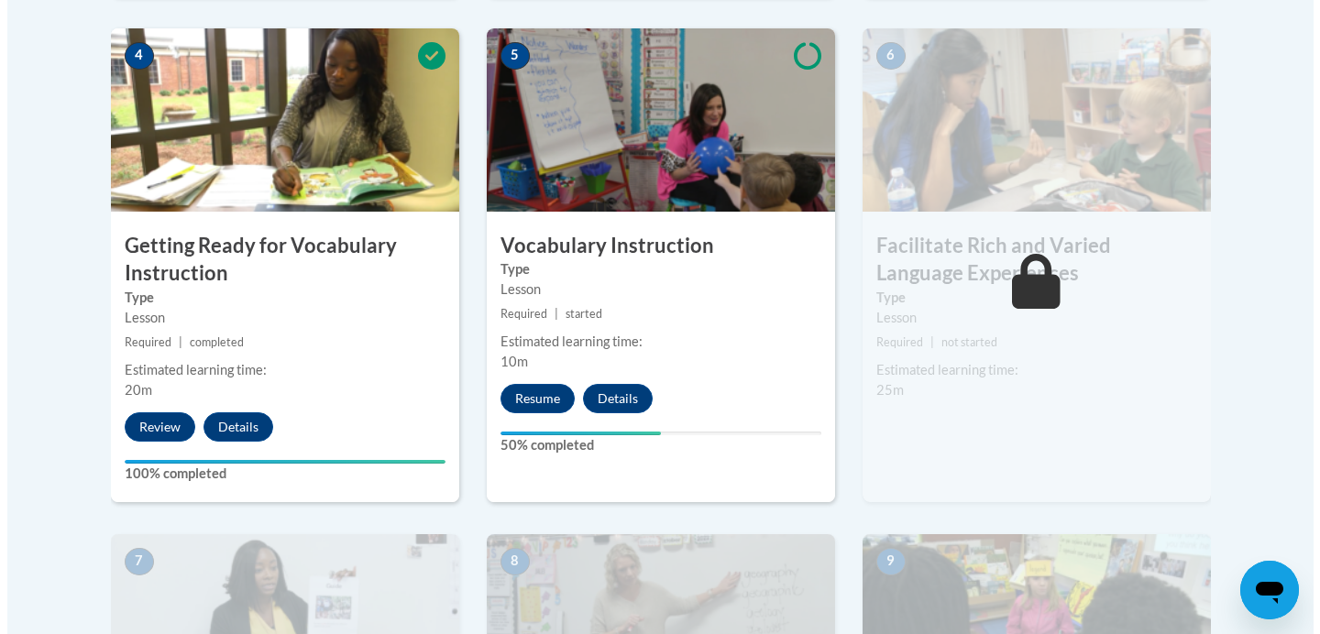
scroll to position [1100, 0]
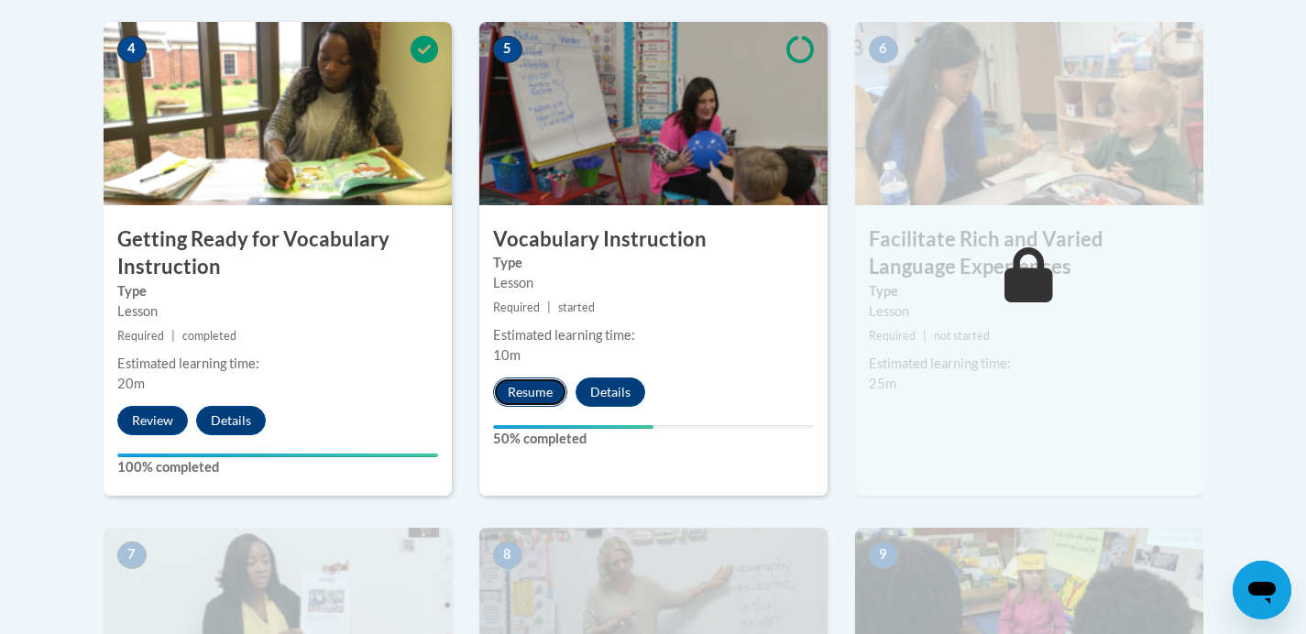
click at [526, 395] on button "Resume" at bounding box center [530, 392] width 74 height 29
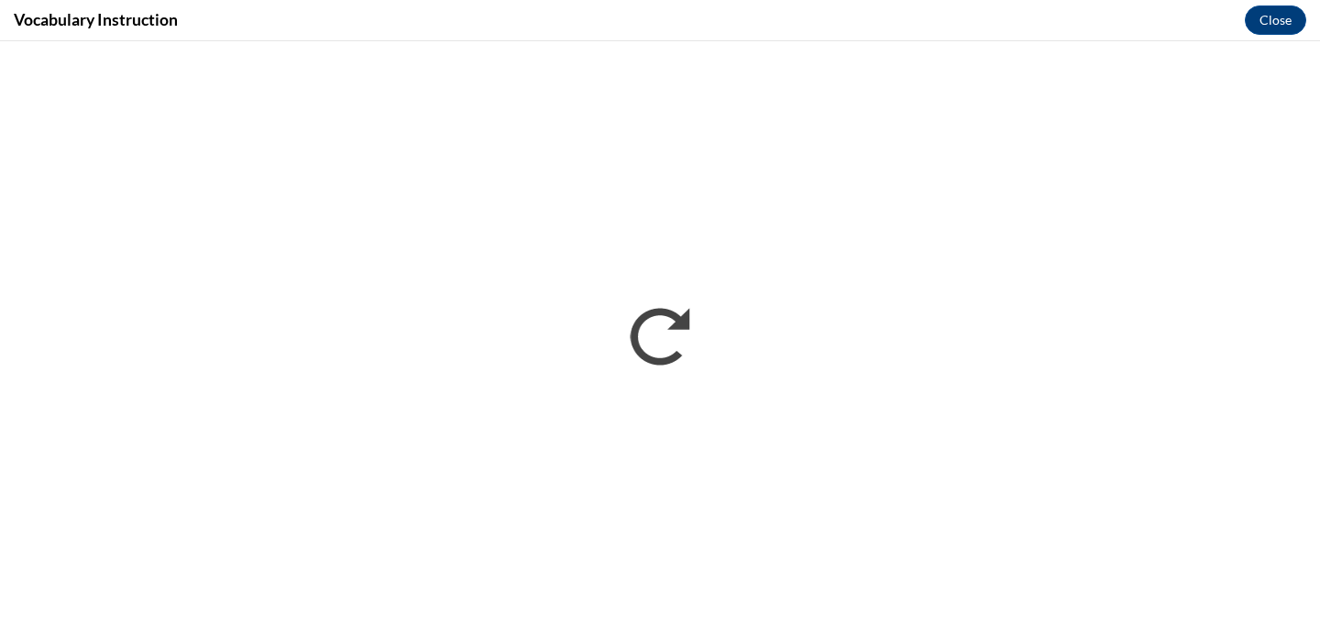
scroll to position [0, 0]
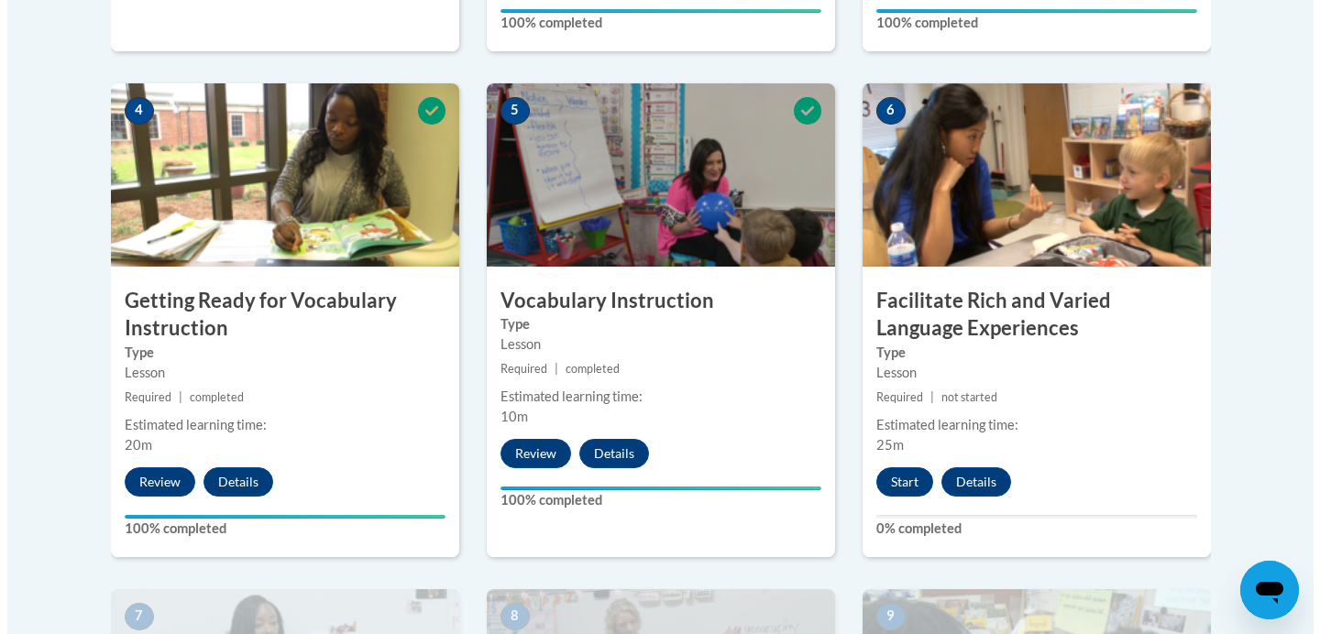
scroll to position [1033, 0]
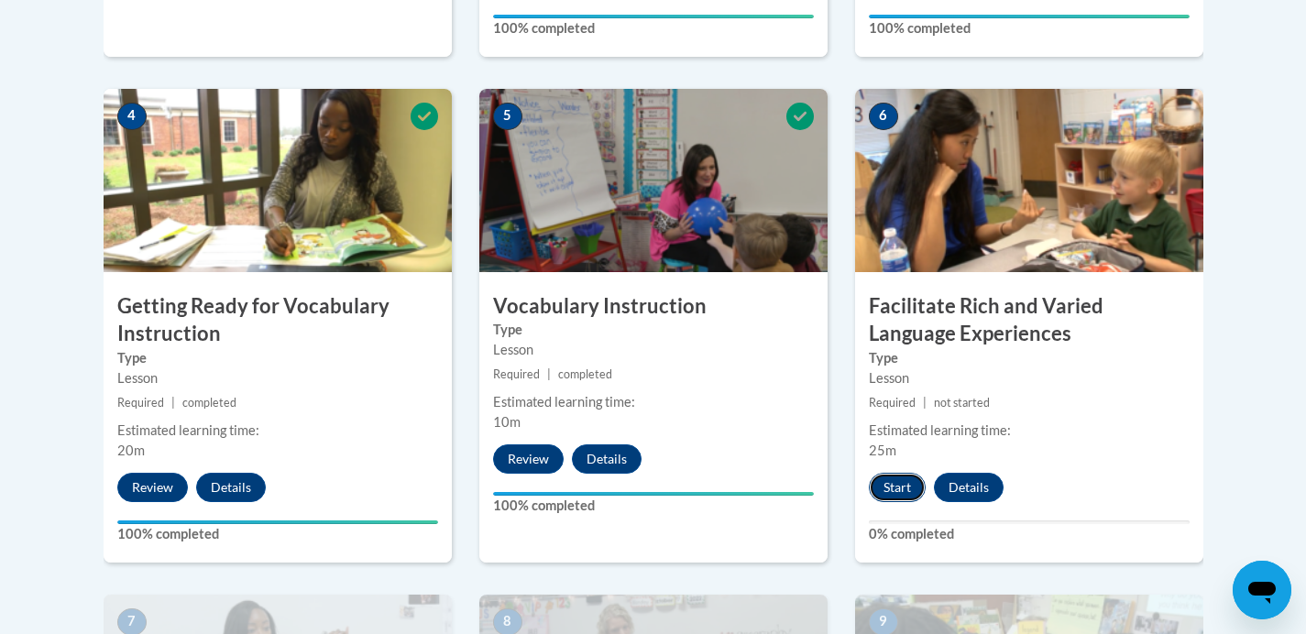
click at [901, 487] on button "Start" at bounding box center [897, 487] width 57 height 29
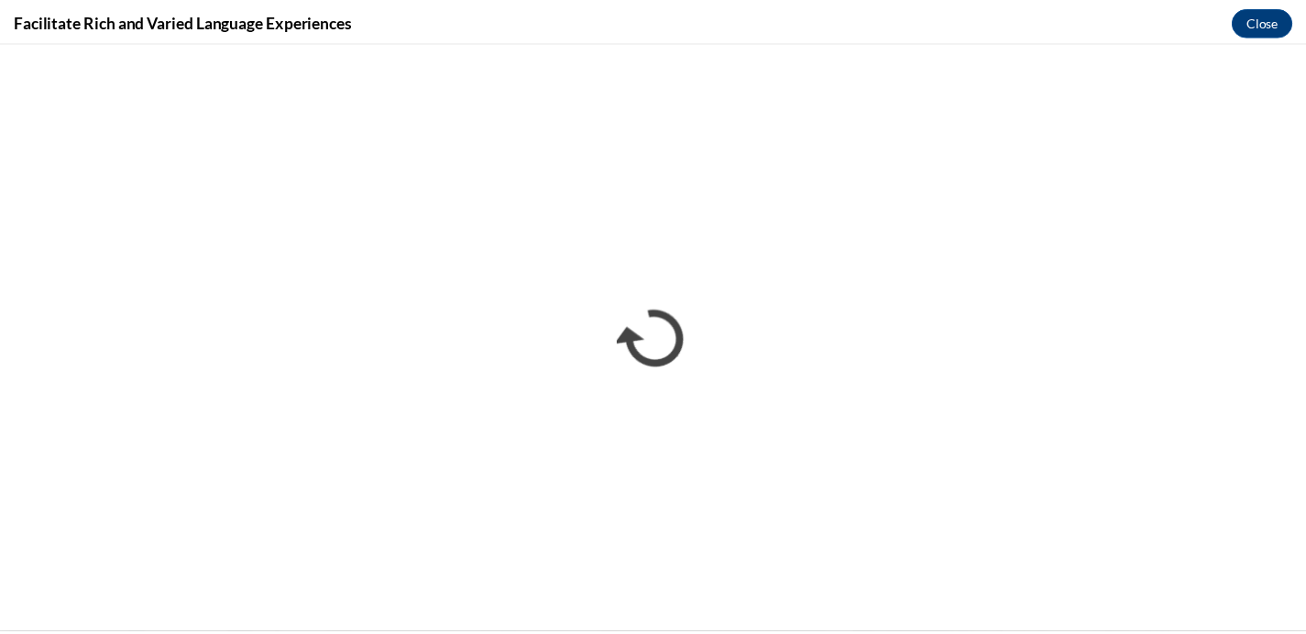
scroll to position [0, 0]
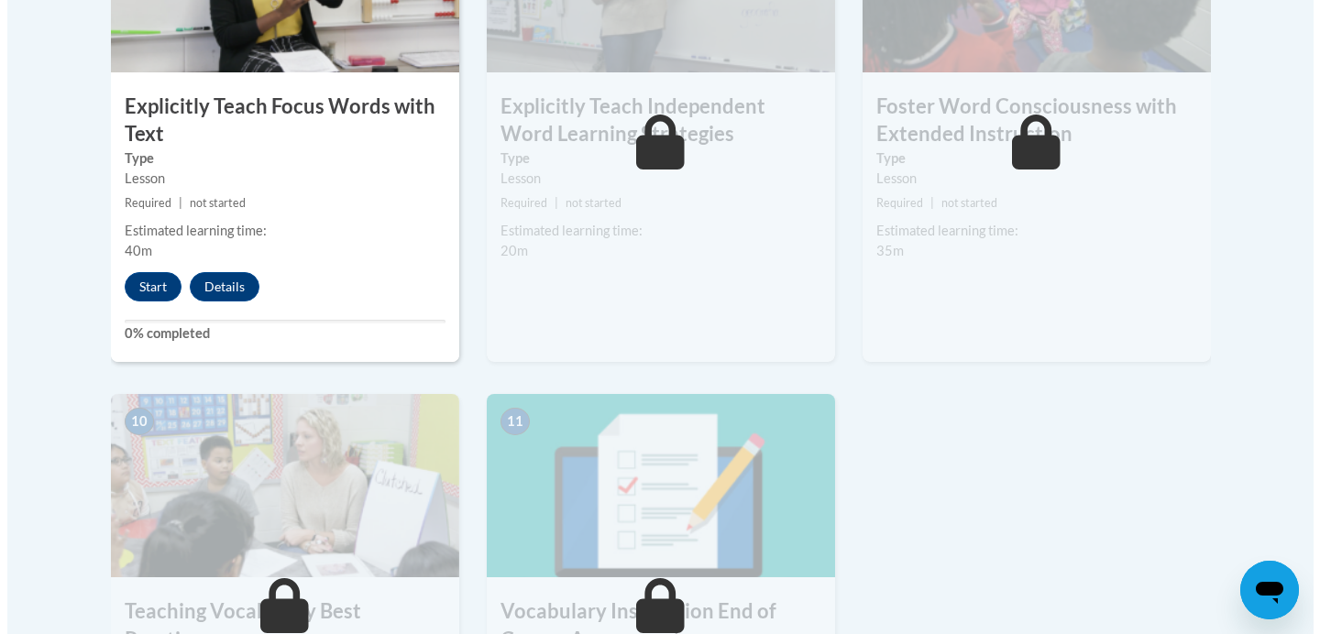
scroll to position [1741, 0]
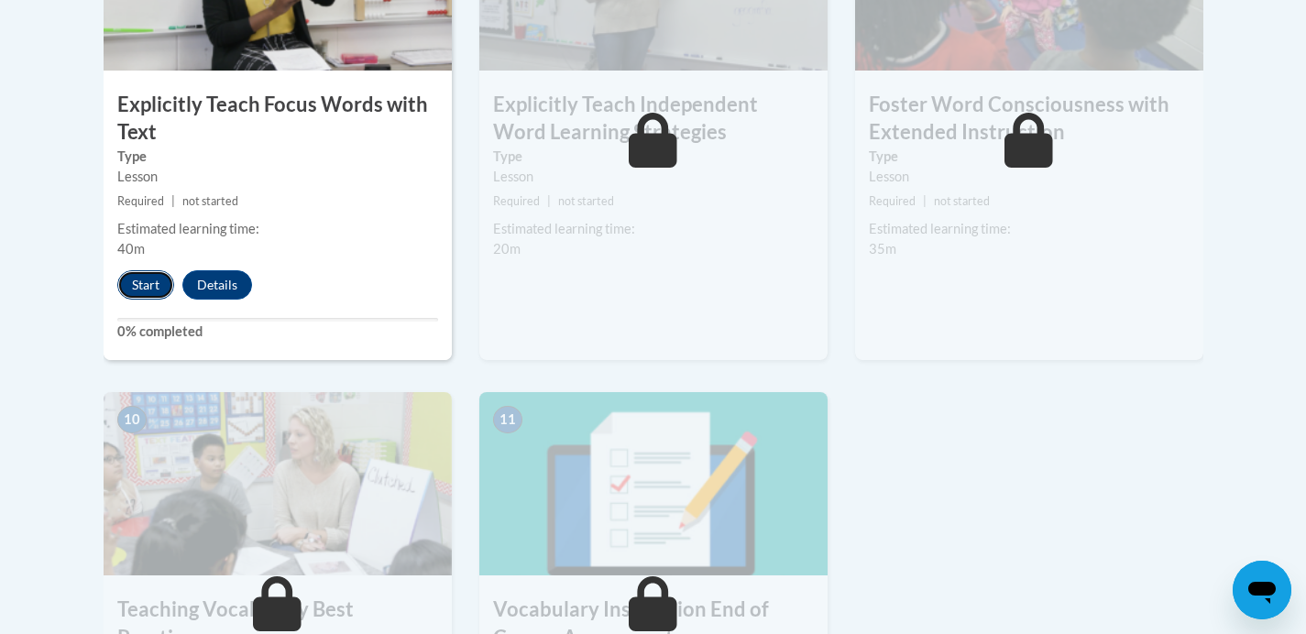
click at [146, 293] on button "Start" at bounding box center [145, 284] width 57 height 29
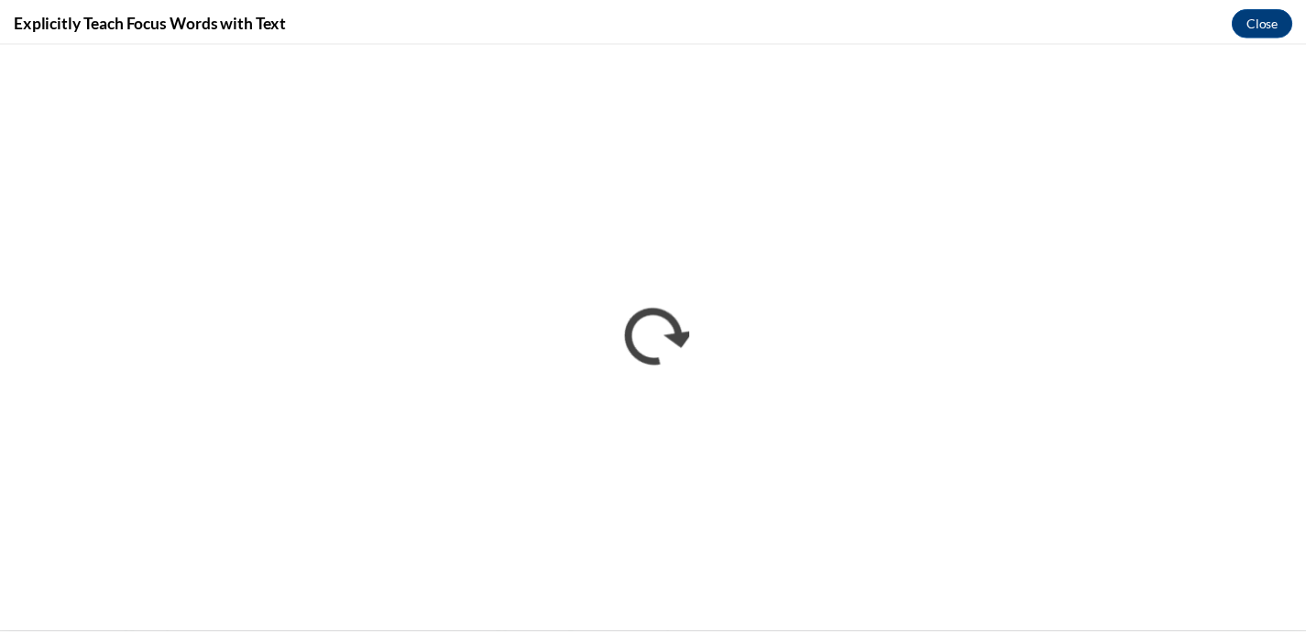
scroll to position [0, 0]
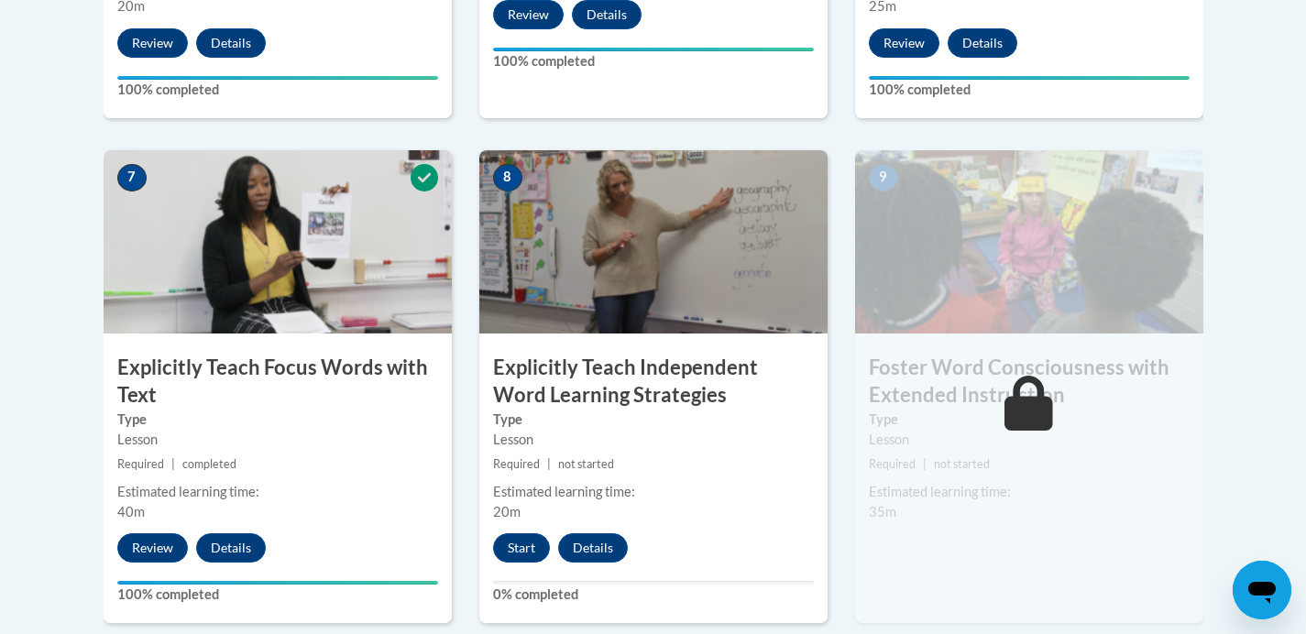
scroll to position [1474, 0]
